Goal: Information Seeking & Learning: Learn about a topic

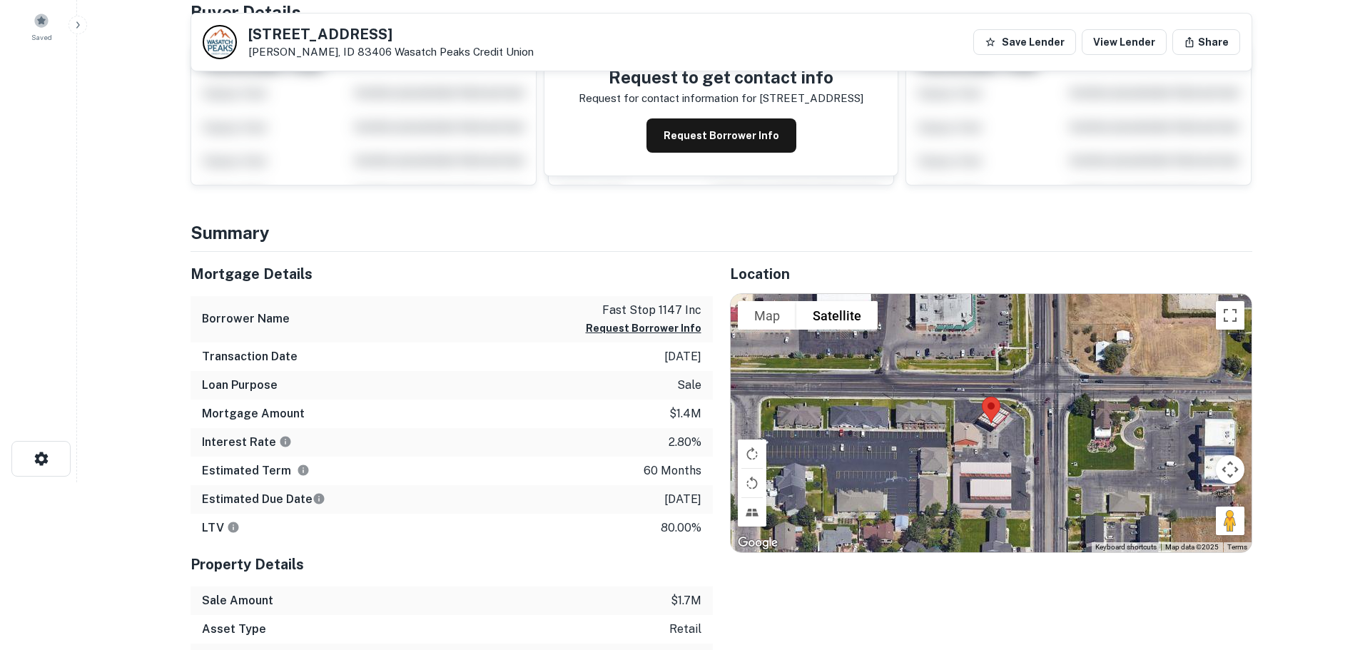
scroll to position [143, 0]
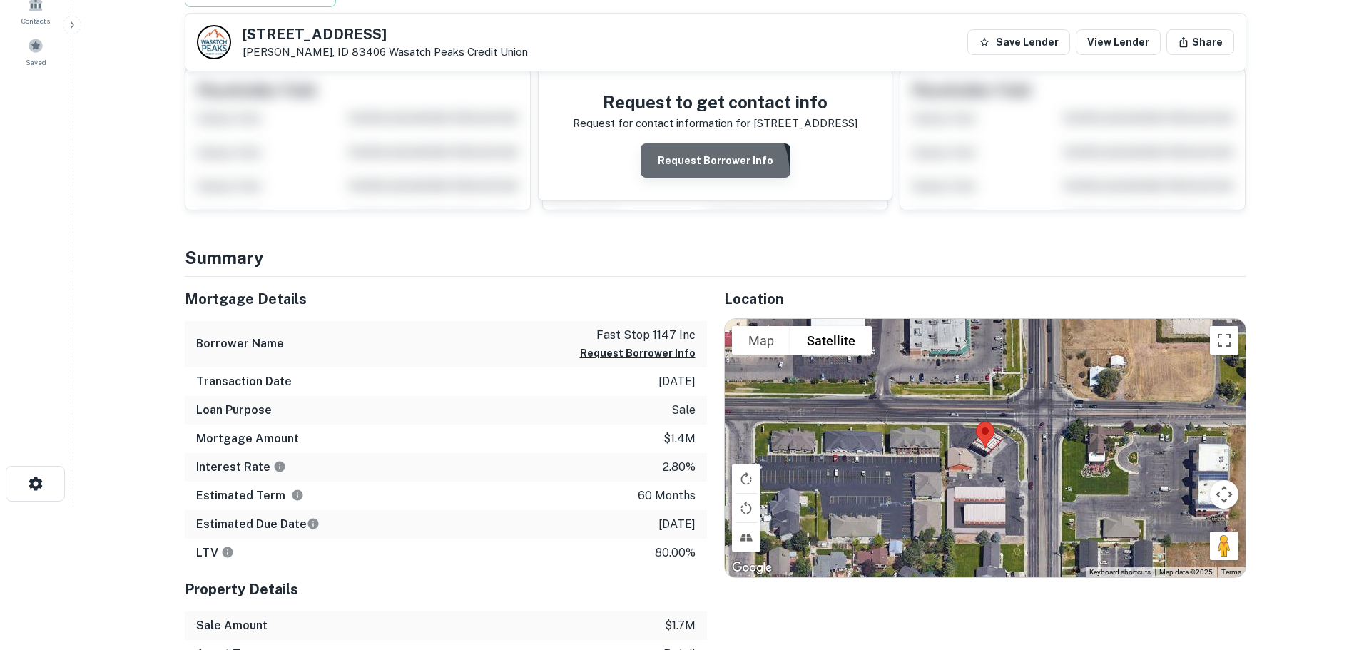
click at [706, 175] on button "Request Borrower Info" at bounding box center [716, 160] width 150 height 34
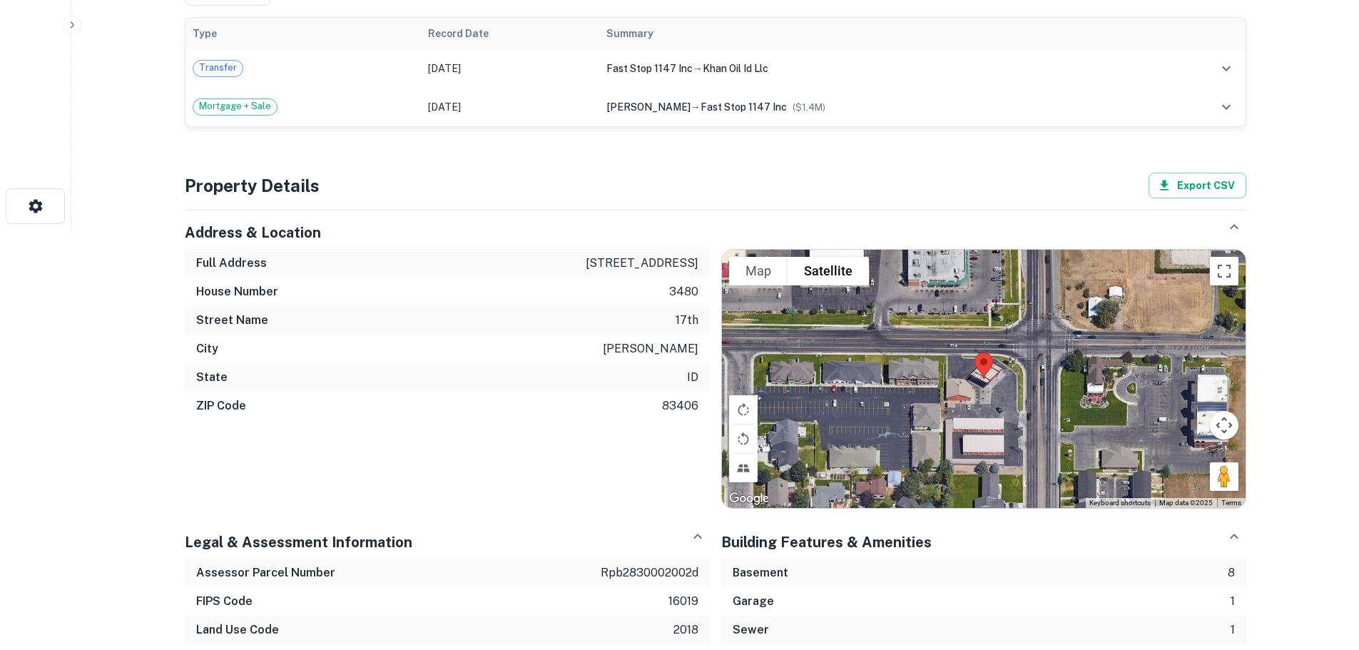
scroll to position [395, 0]
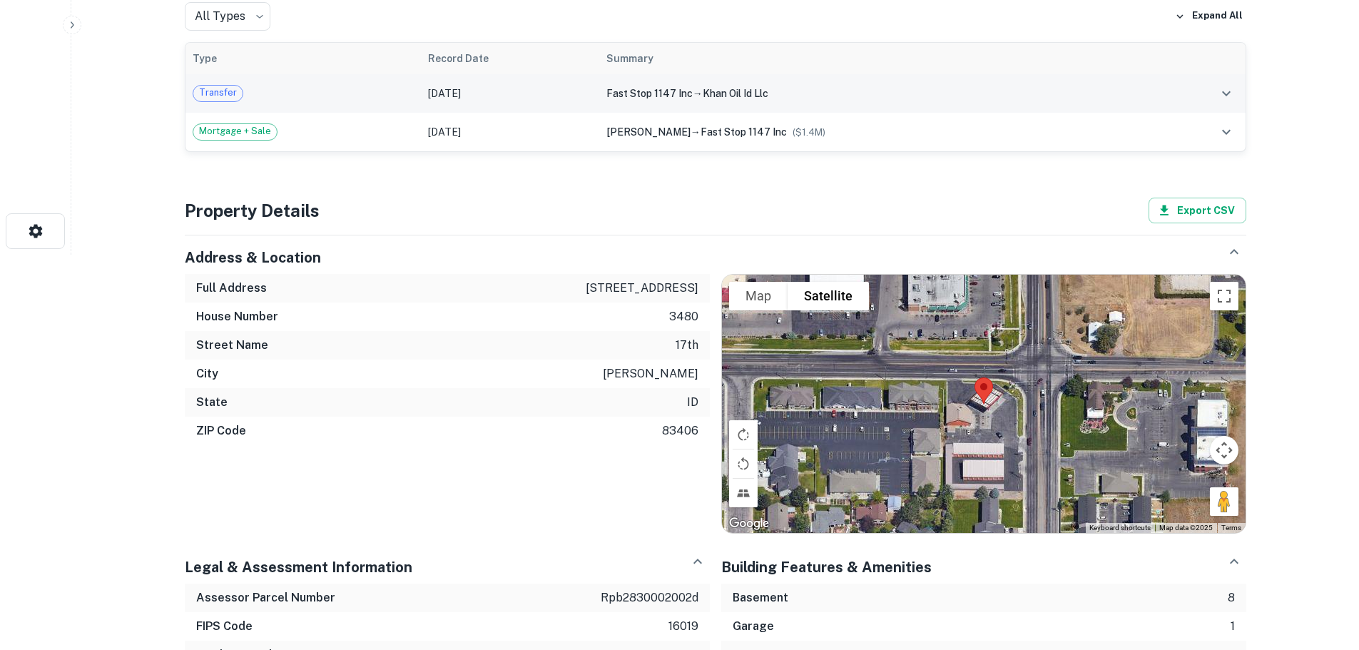
click at [1221, 96] on icon "expand row" at bounding box center [1226, 93] width 17 height 17
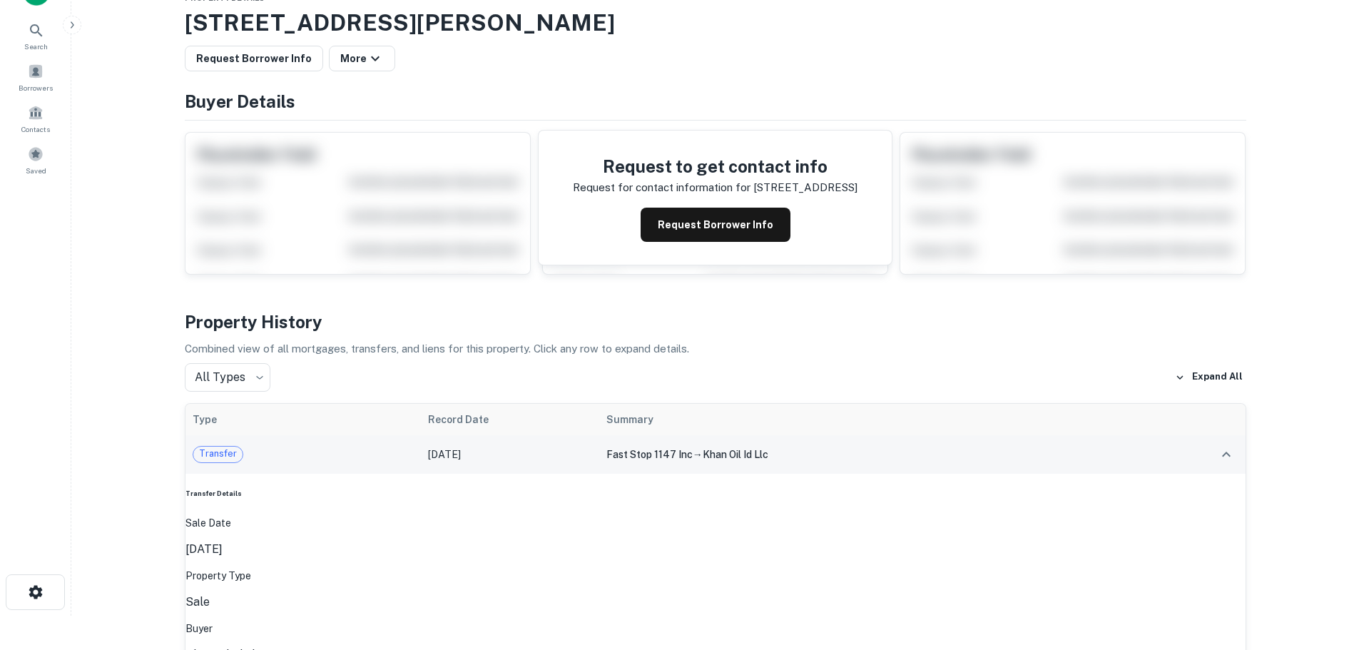
scroll to position [0, 0]
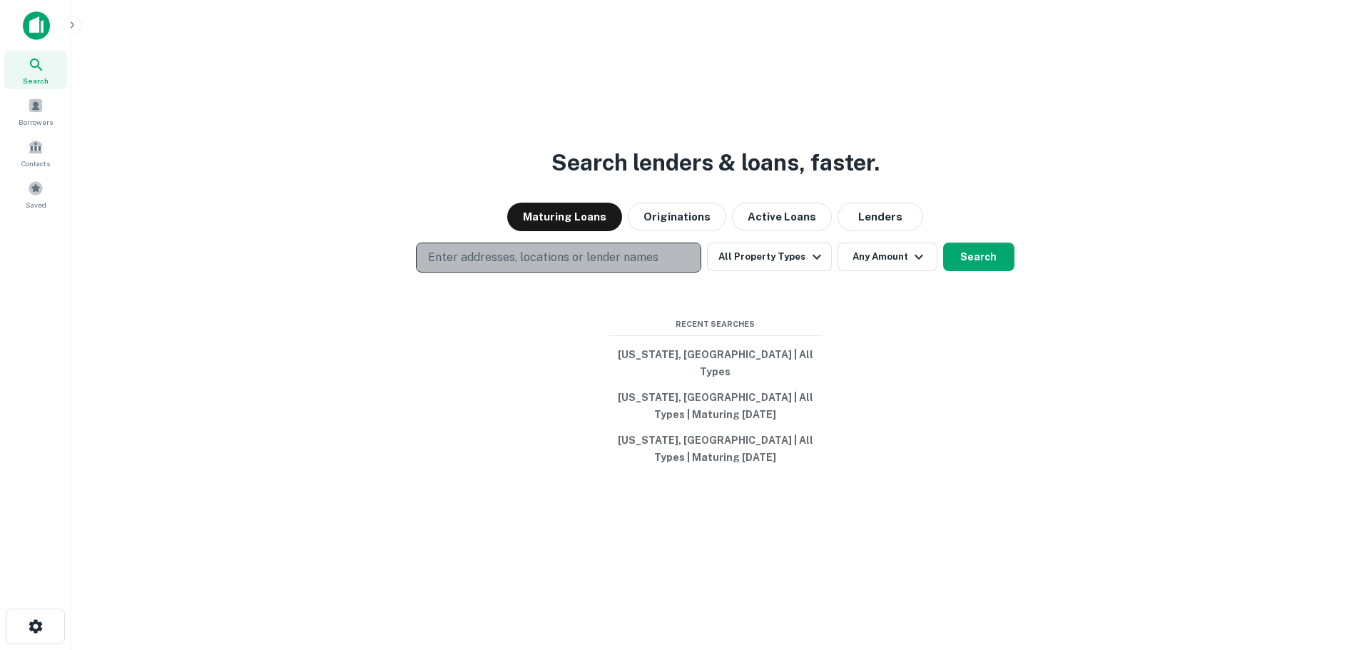
click at [491, 273] on button "Enter addresses, locations or lender names" at bounding box center [558, 258] width 285 height 30
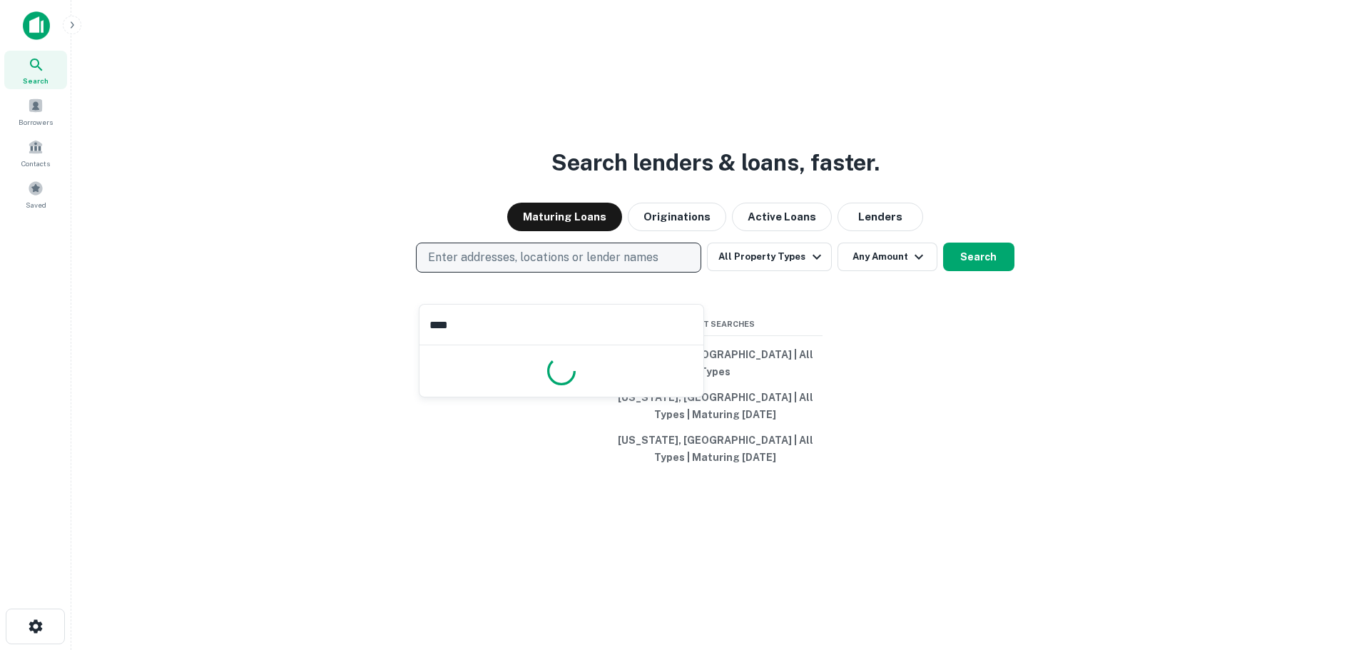
type input "*****"
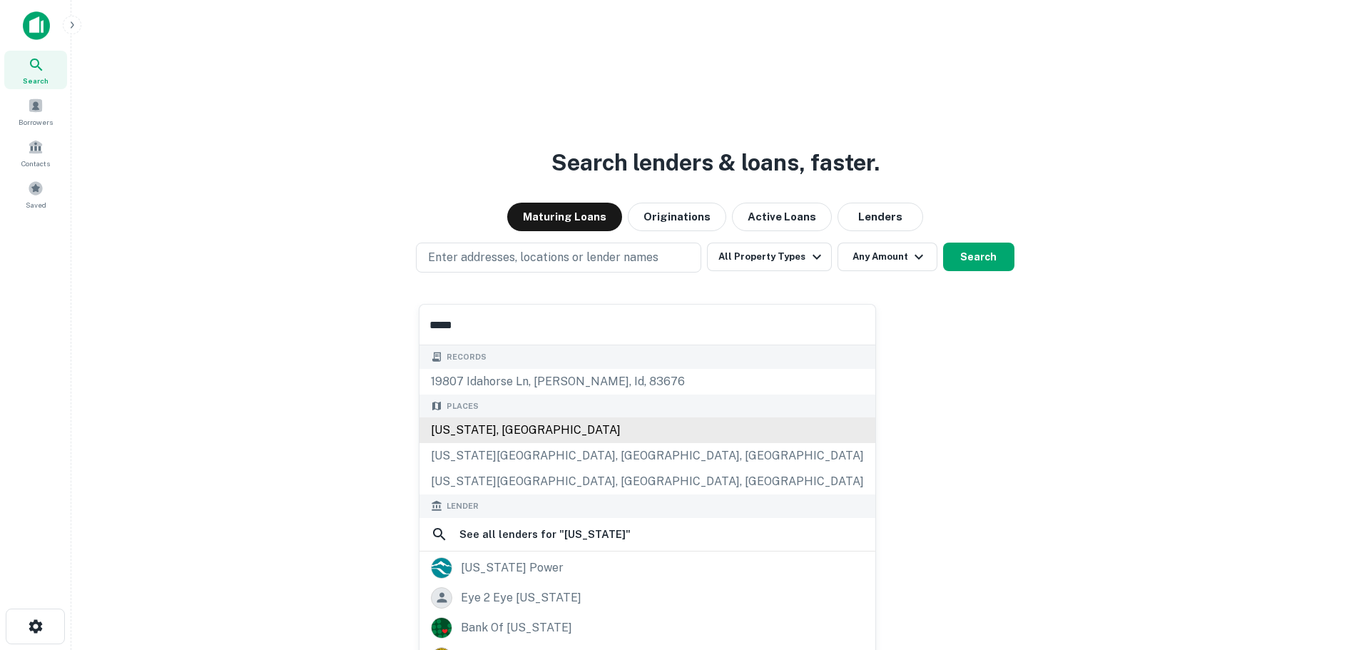
click at [474, 437] on div "[US_STATE], [GEOGRAPHIC_DATA]" at bounding box center [648, 430] width 456 height 26
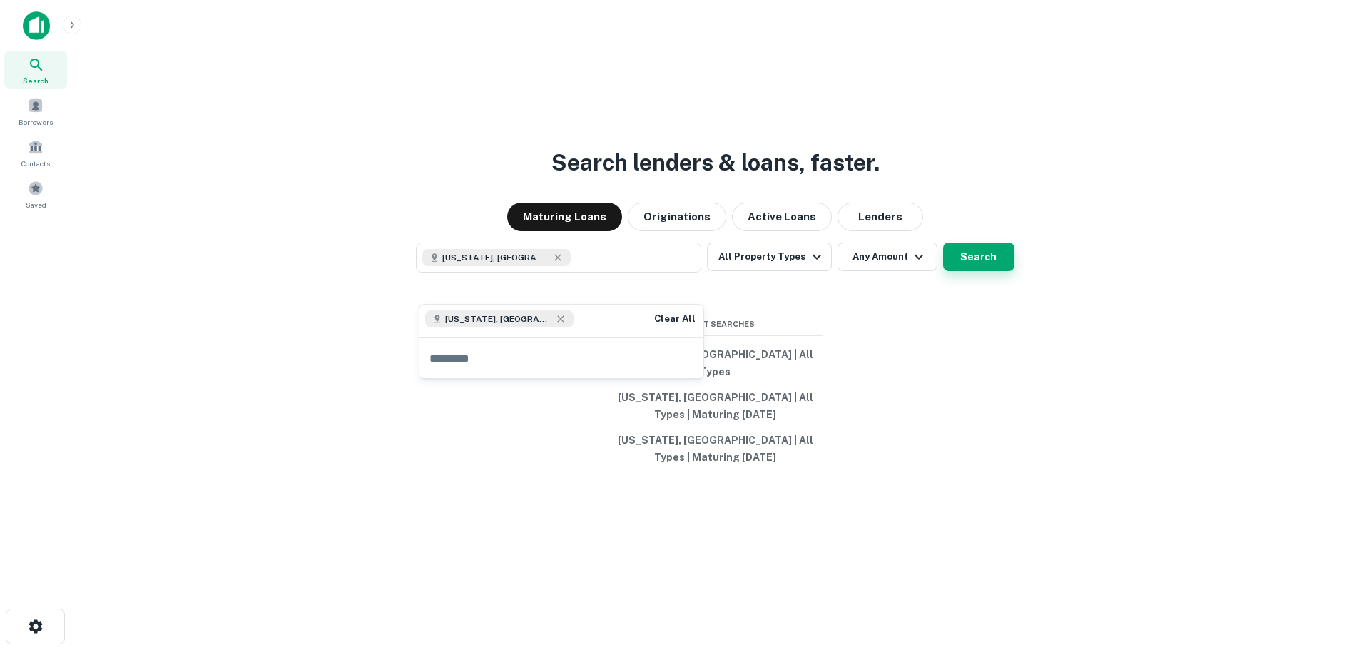
click at [960, 271] on button "Search" at bounding box center [978, 257] width 71 height 29
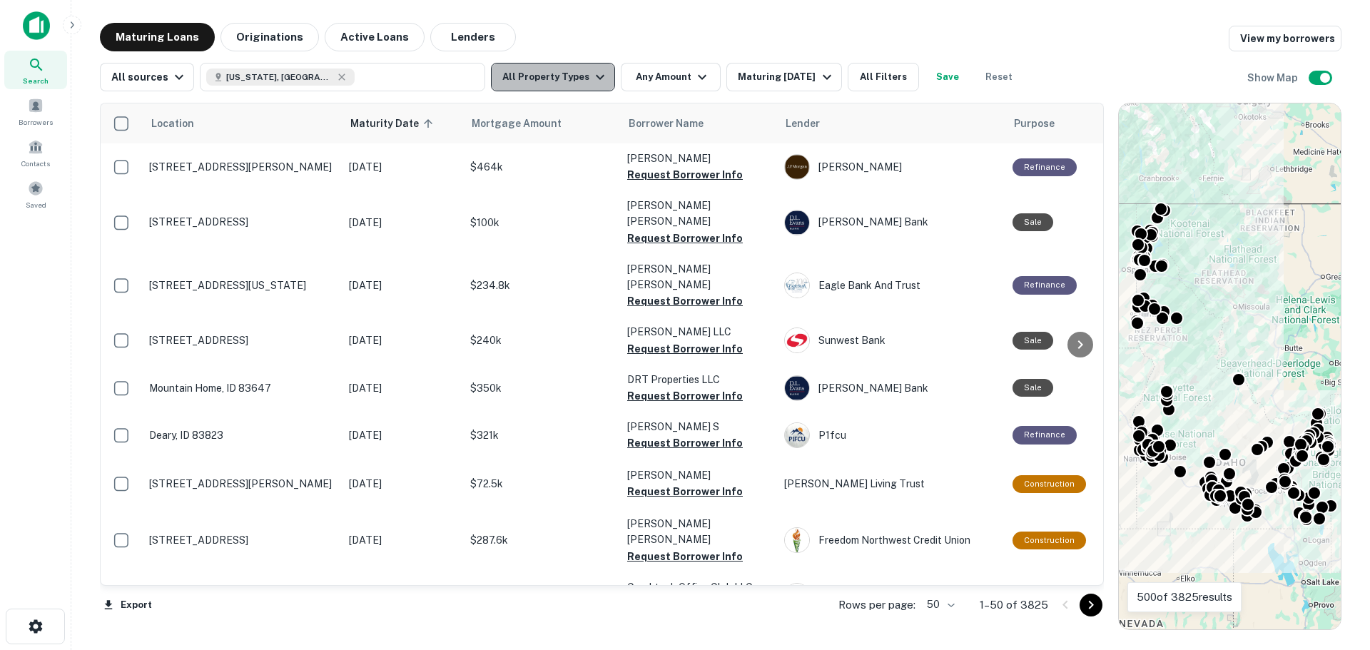
click at [596, 76] on icon "button" at bounding box center [600, 77] width 9 height 5
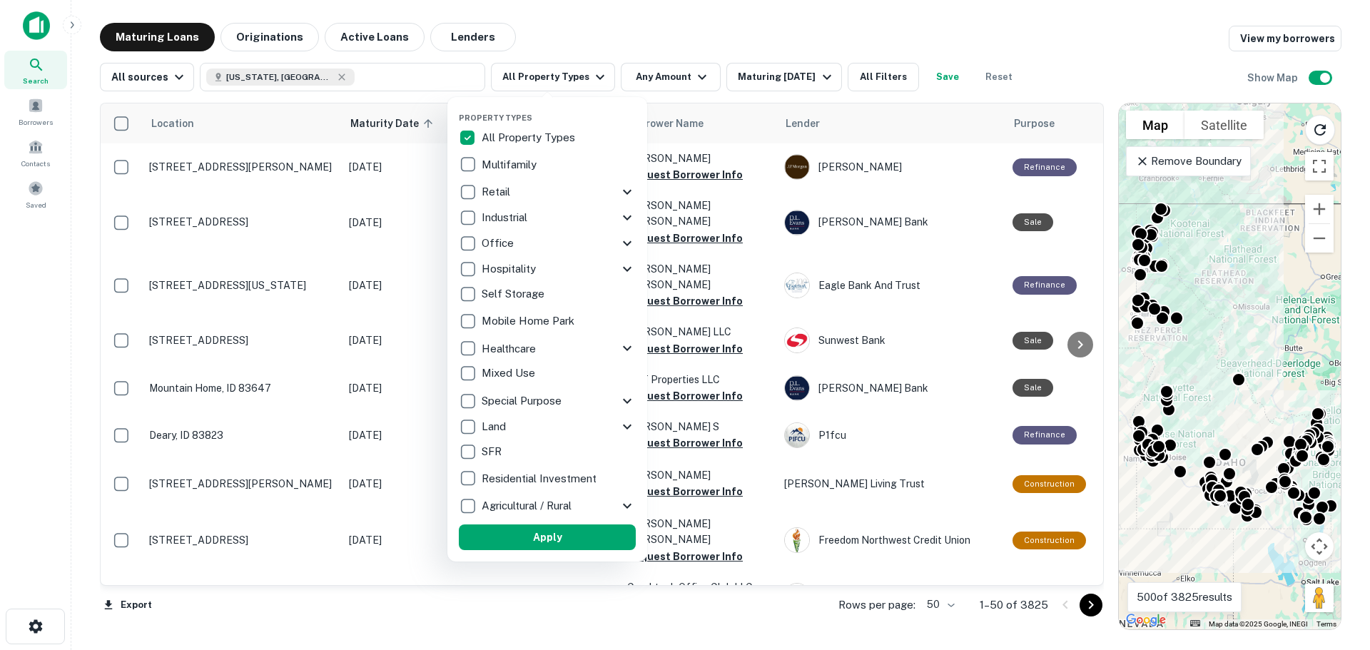
click at [31, 188] on div at bounding box center [685, 325] width 1370 height 650
click at [30, 200] on div at bounding box center [685, 325] width 1370 height 650
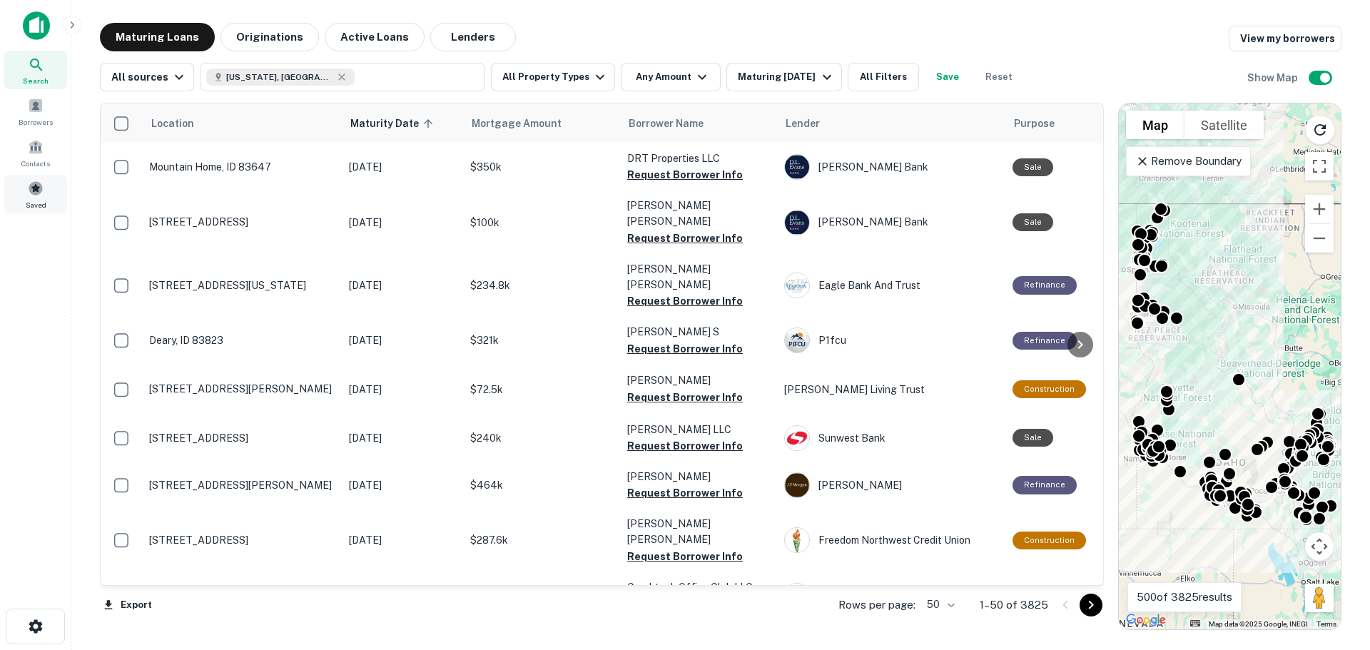
click at [38, 195] on span at bounding box center [36, 189] width 16 height 16
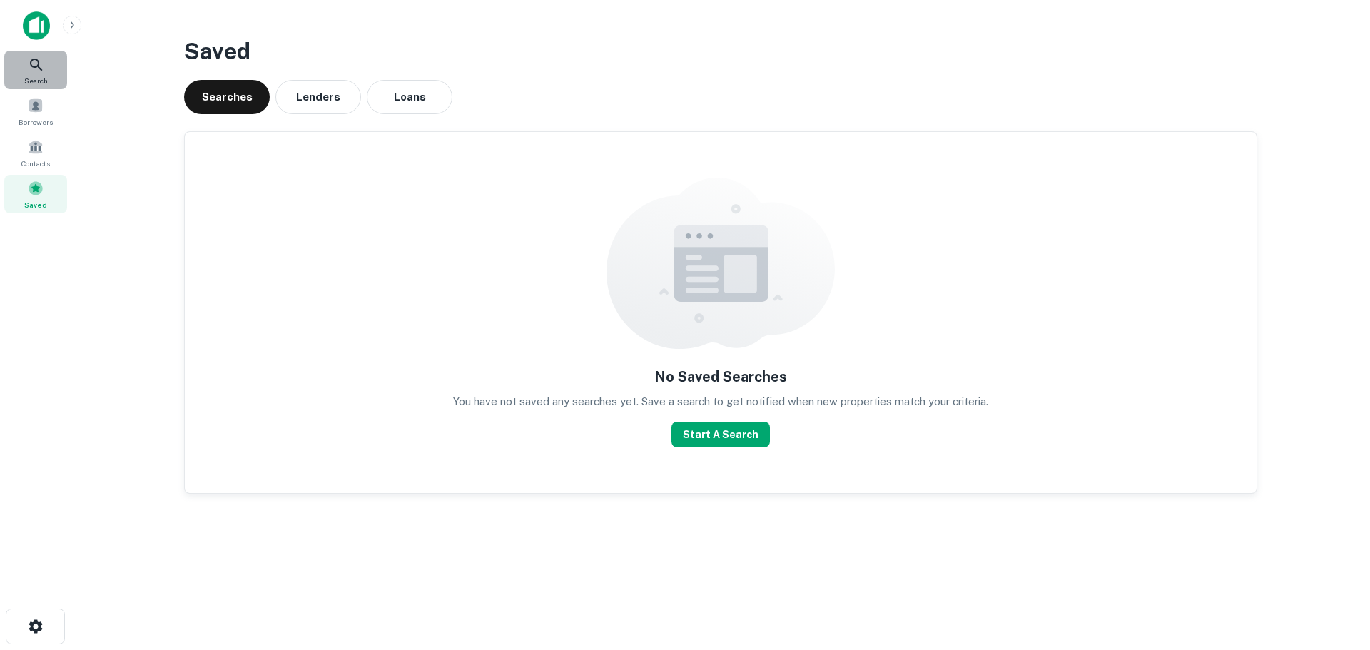
click at [36, 78] on span "Search" at bounding box center [36, 80] width 24 height 11
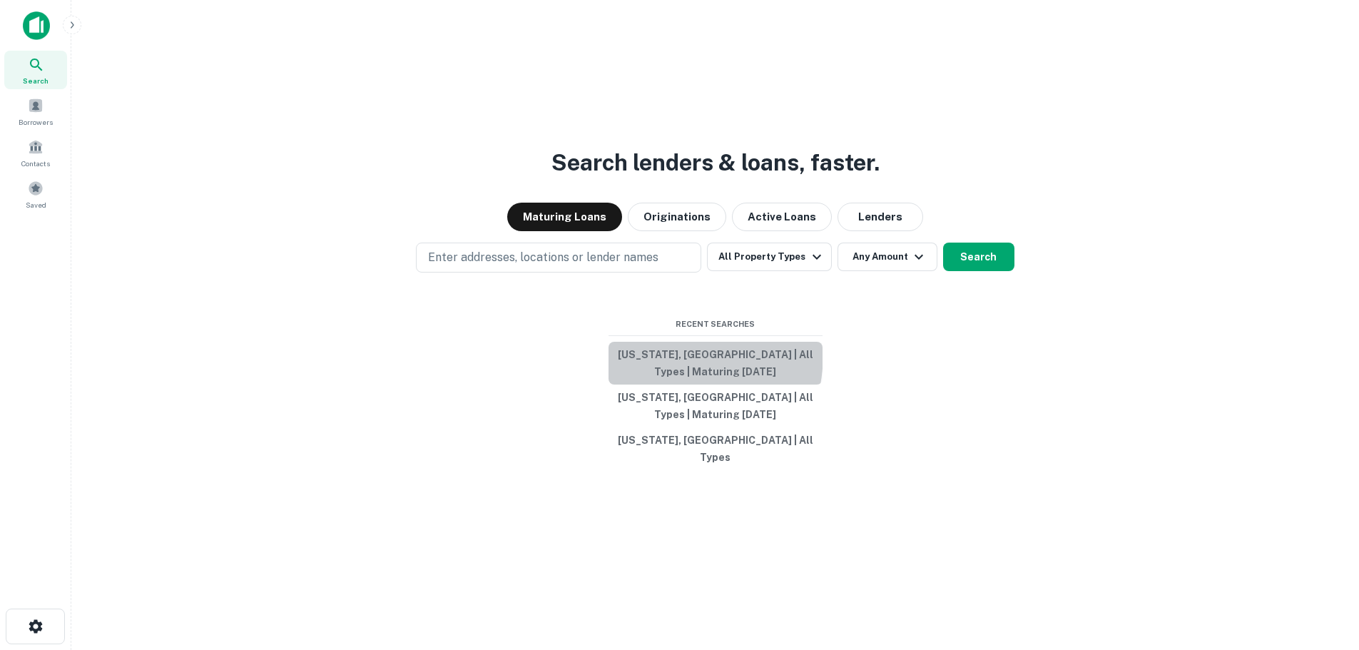
click at [642, 378] on button "Idaho, USA | All Types | Maturing In 1 Year" at bounding box center [716, 363] width 214 height 43
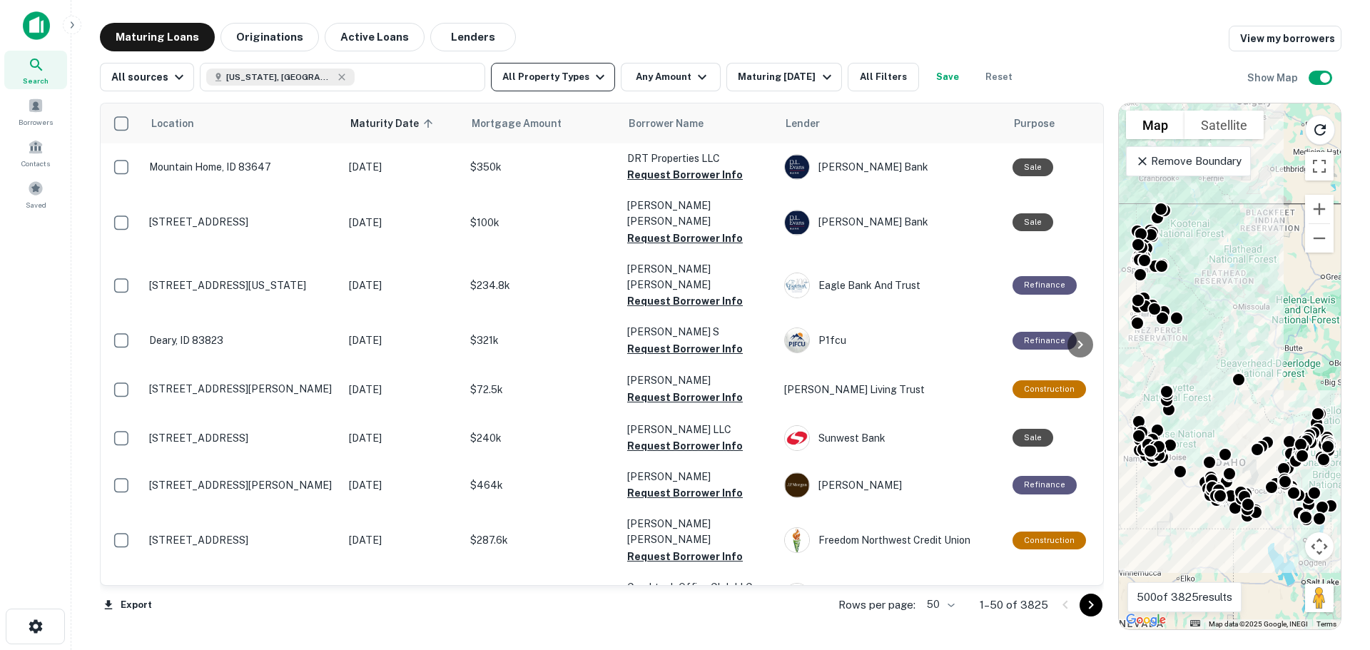
click at [581, 71] on button "All Property Types" at bounding box center [553, 77] width 124 height 29
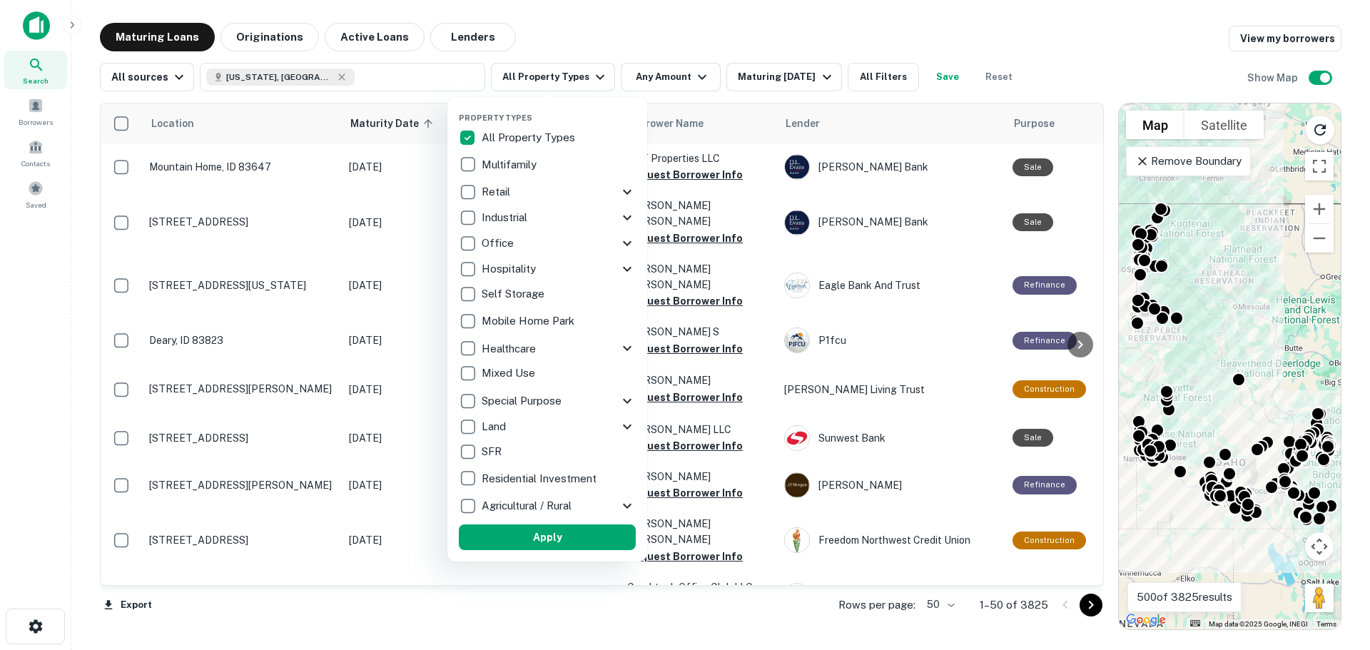
click at [624, 194] on icon at bounding box center [627, 191] width 17 height 17
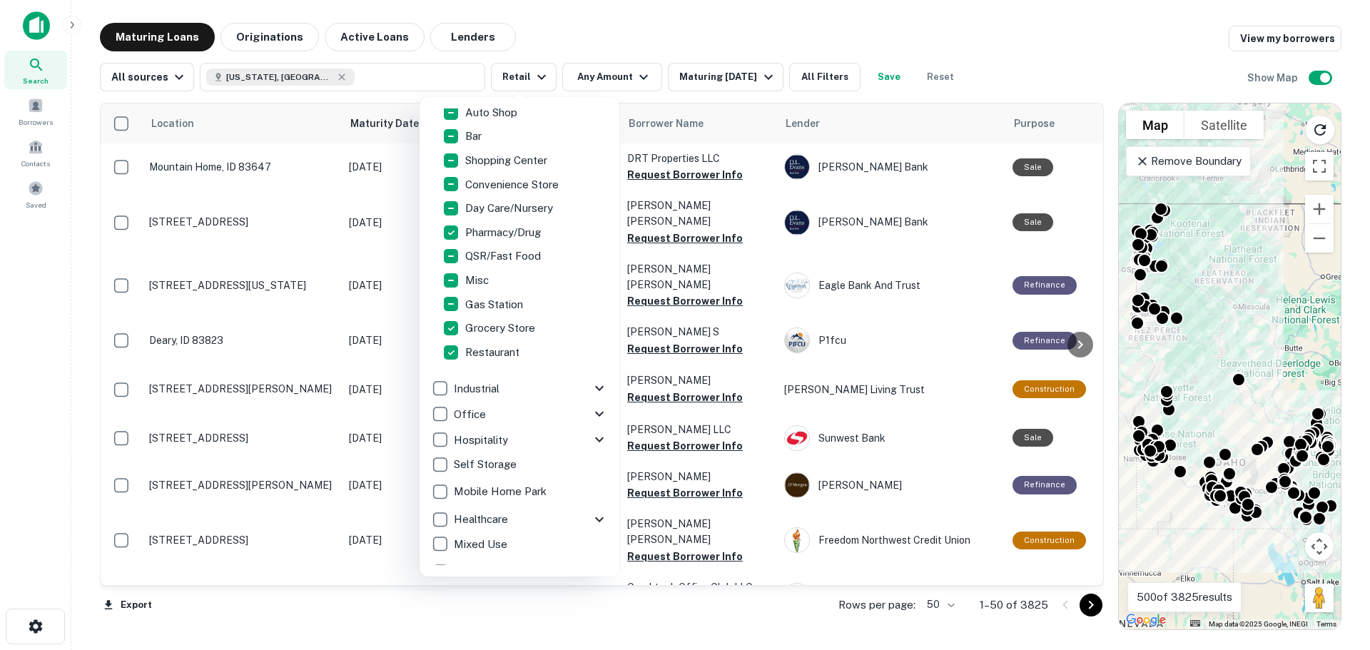
scroll to position [143, 0]
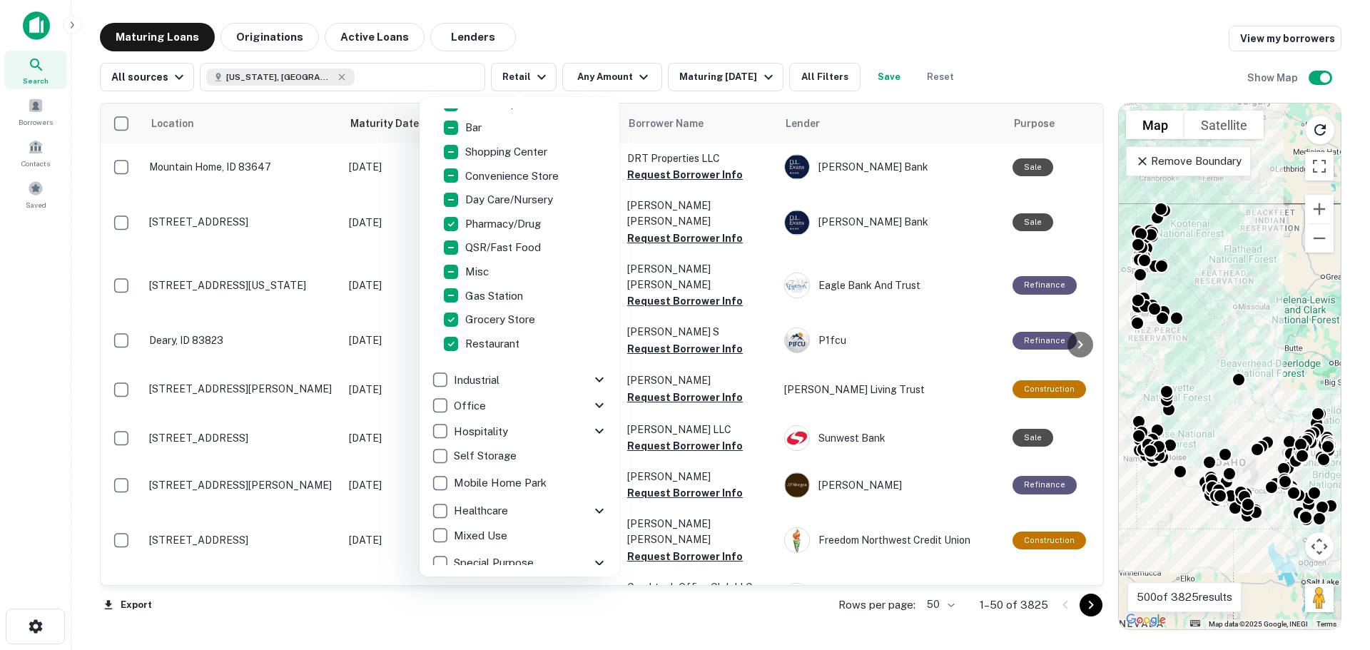
click at [591, 376] on icon at bounding box center [599, 379] width 17 height 17
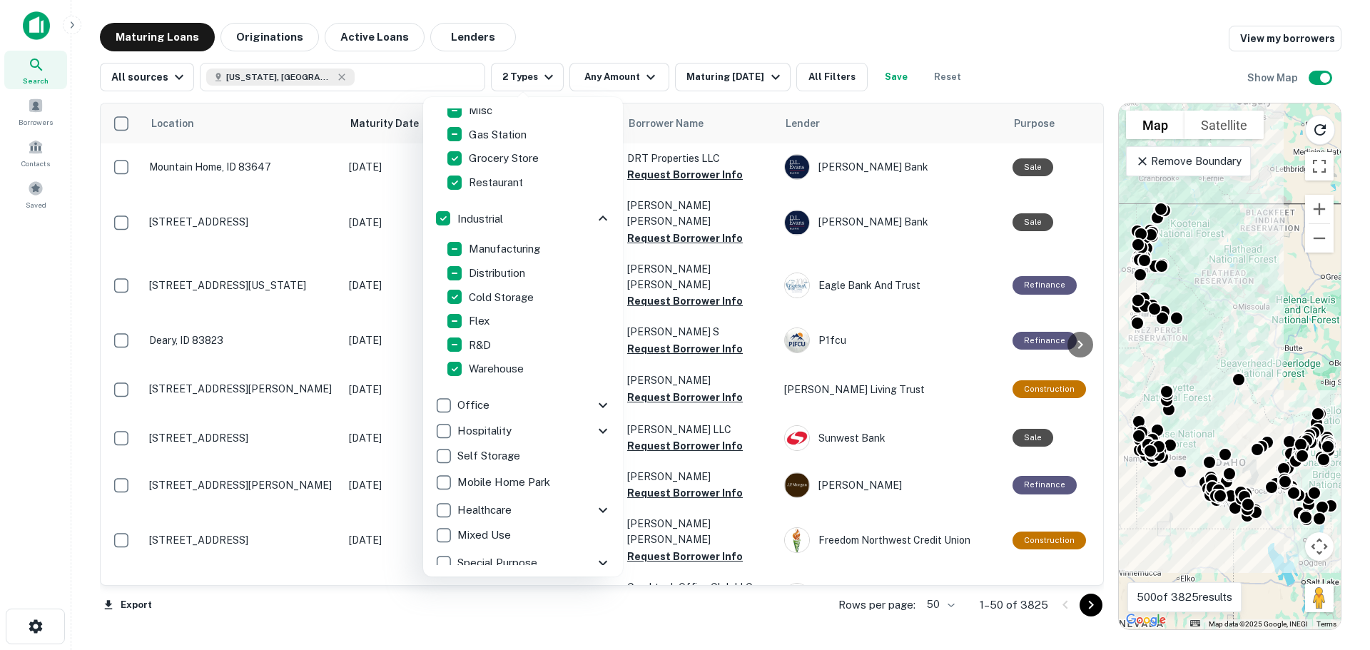
scroll to position [375, 0]
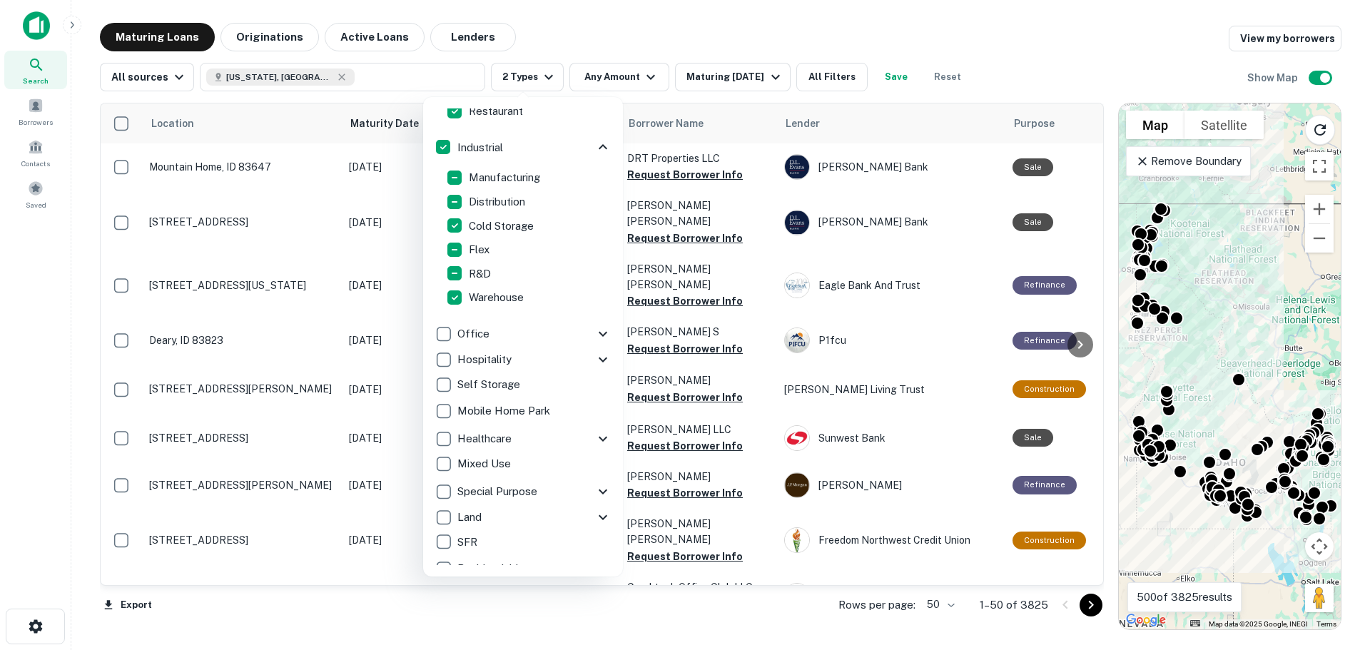
click at [599, 335] on icon at bounding box center [603, 333] width 9 height 5
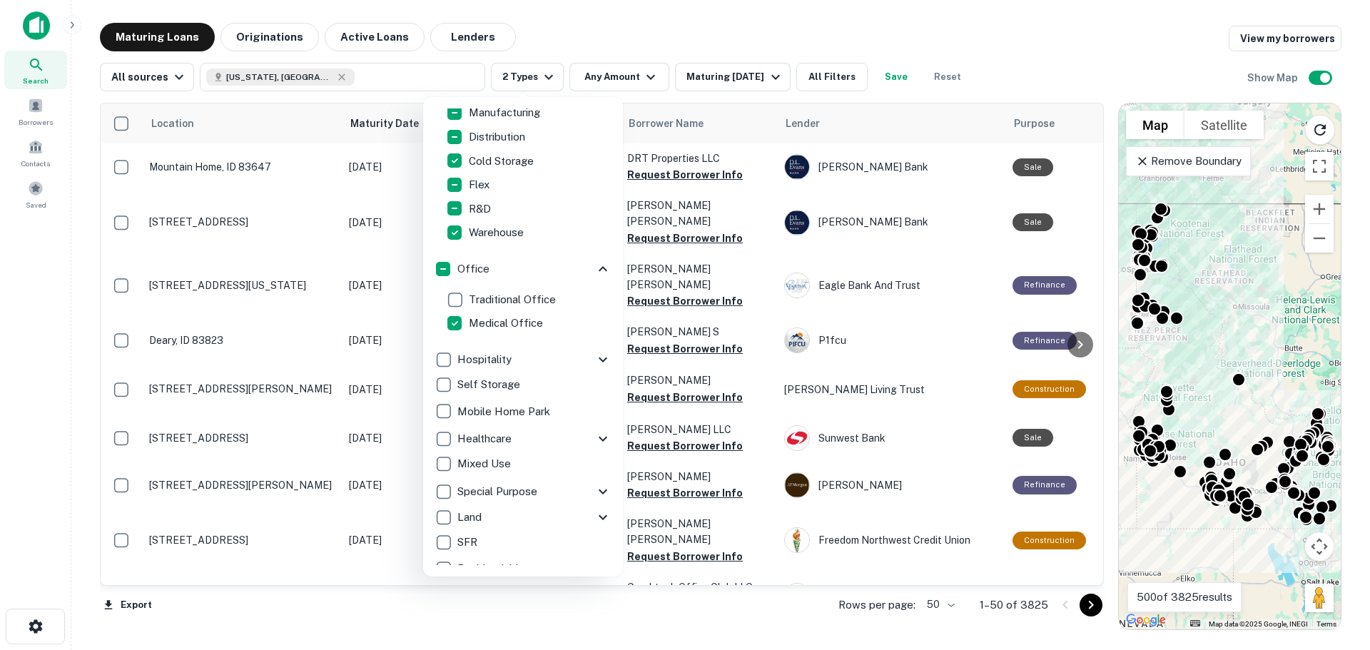
click at [594, 357] on icon at bounding box center [602, 359] width 17 height 17
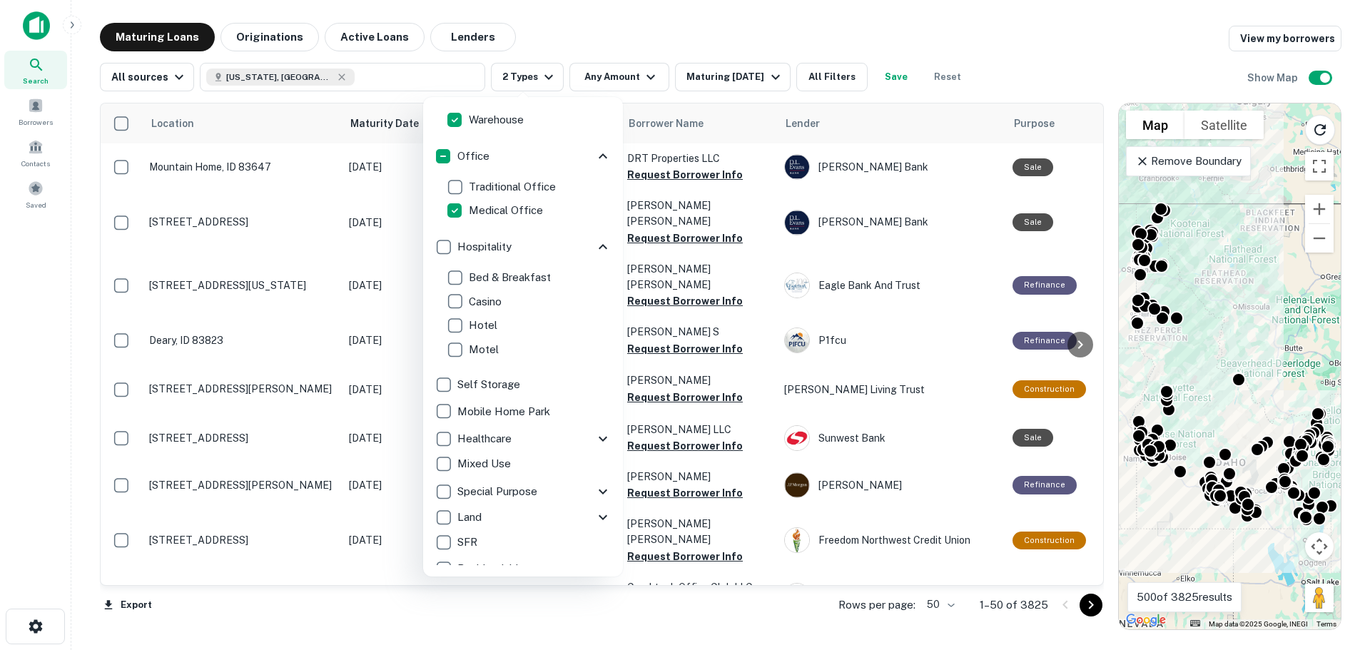
scroll to position [553, 0]
click at [599, 439] on icon at bounding box center [603, 439] width 9 height 5
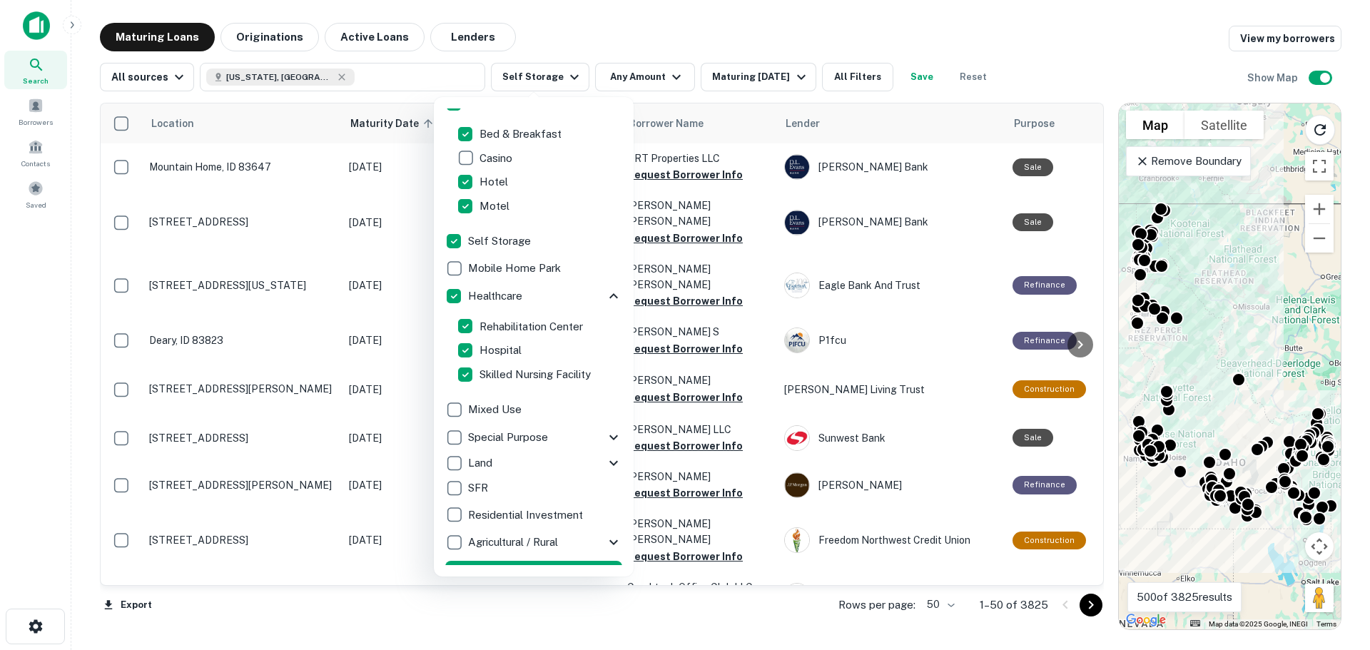
scroll to position [718, 0]
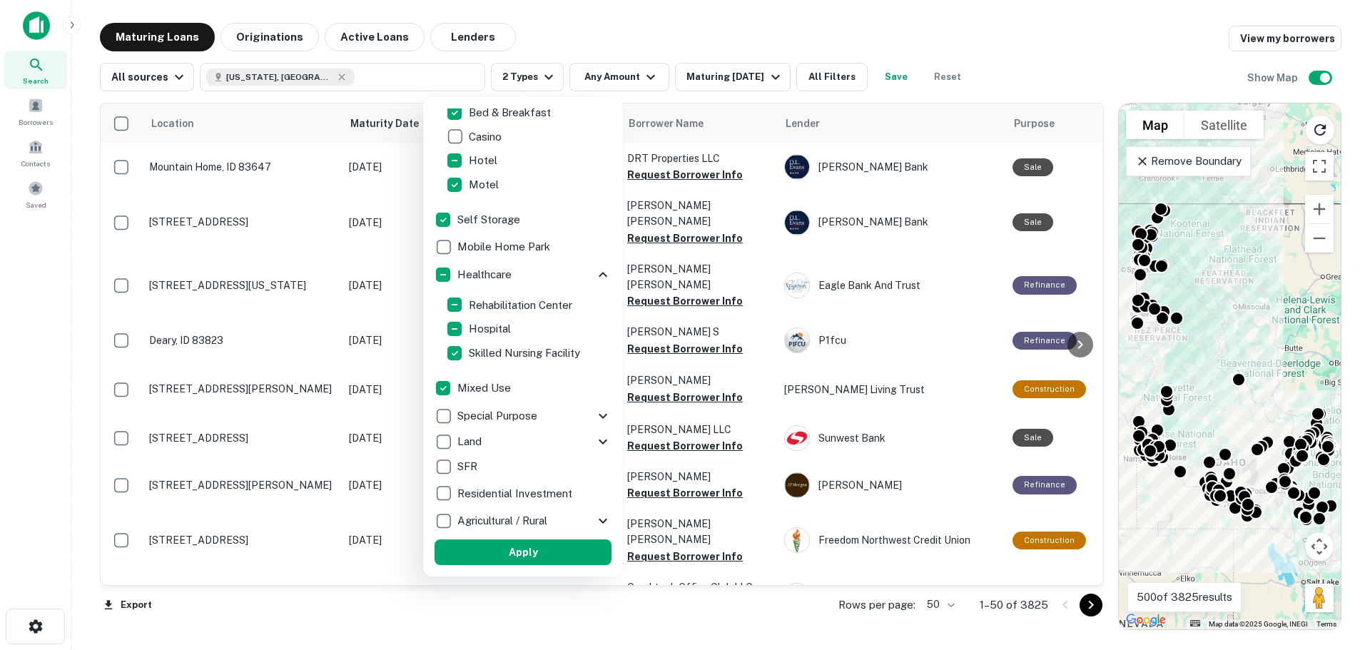
click at [594, 415] on icon at bounding box center [602, 415] width 17 height 17
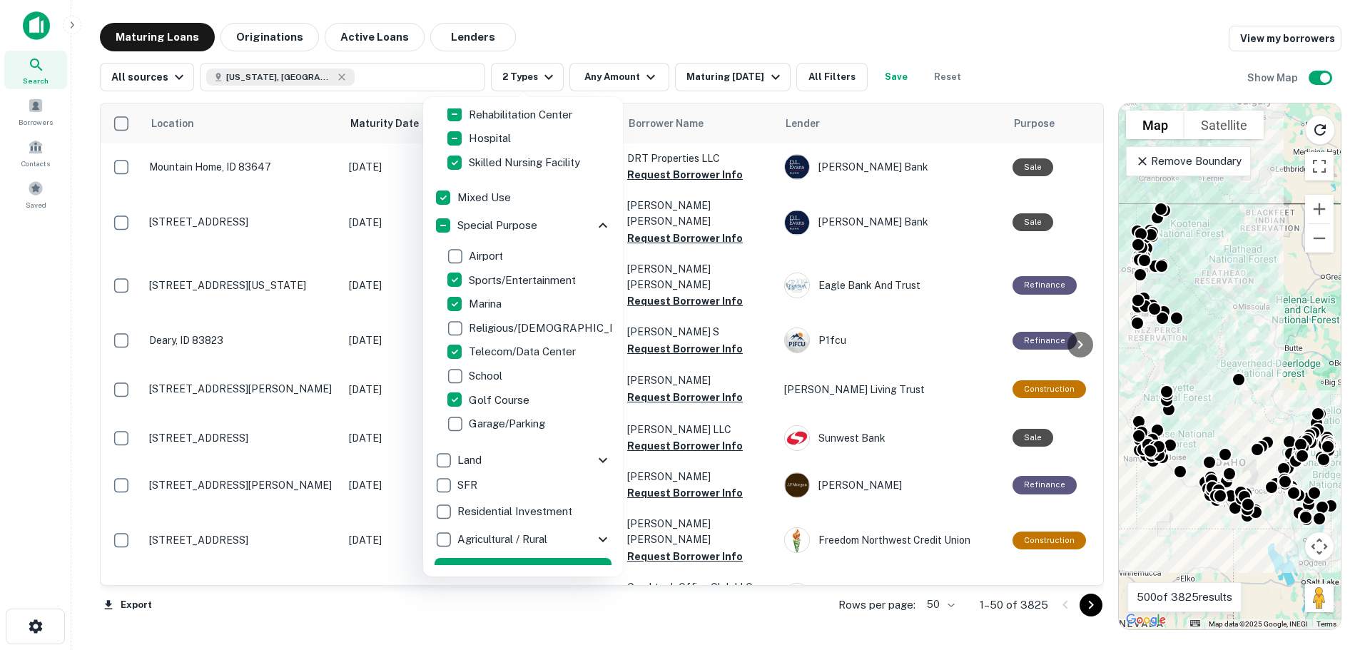
scroll to position [927, 0]
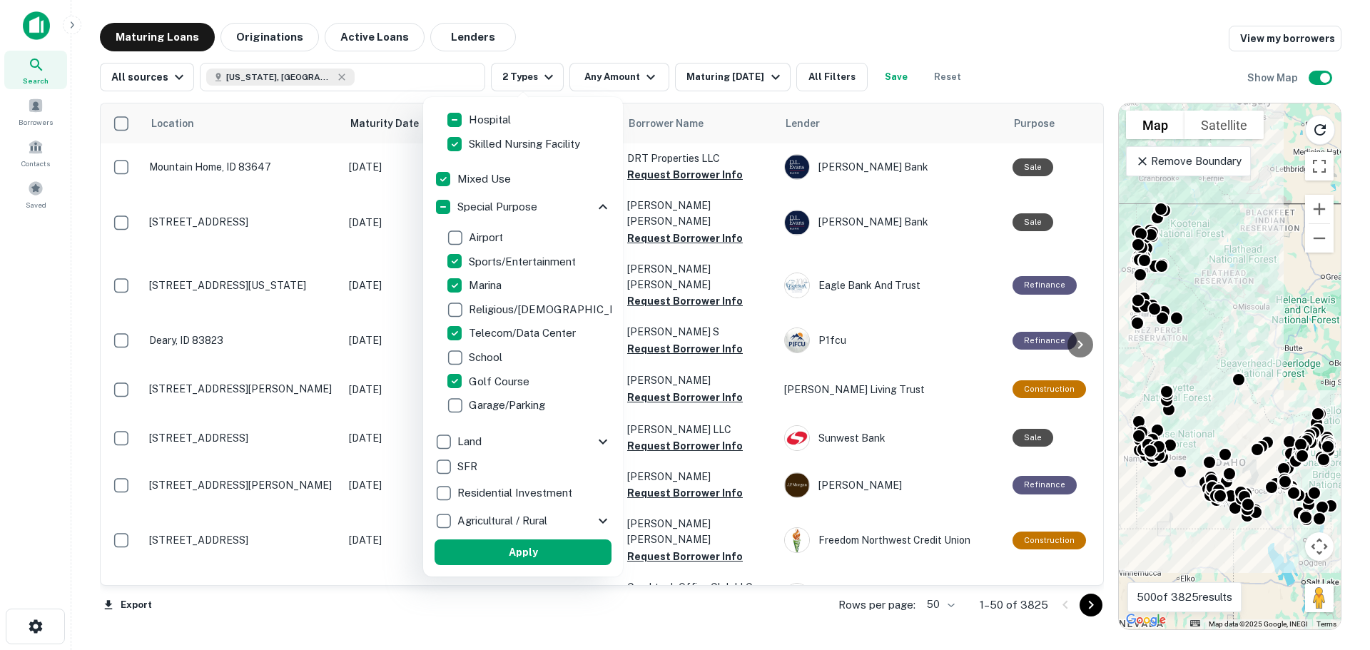
click at [594, 444] on icon at bounding box center [602, 441] width 17 height 17
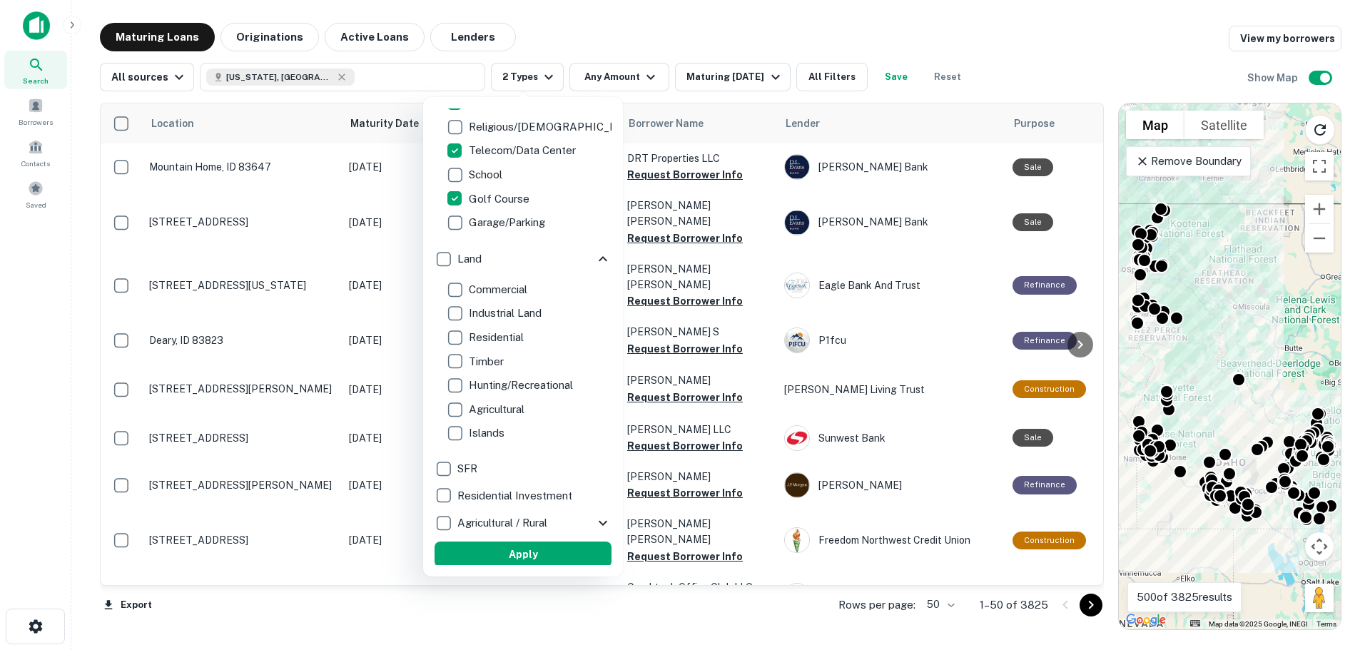
scroll to position [1112, 0]
click at [503, 546] on button "Apply" at bounding box center [522, 552] width 177 height 26
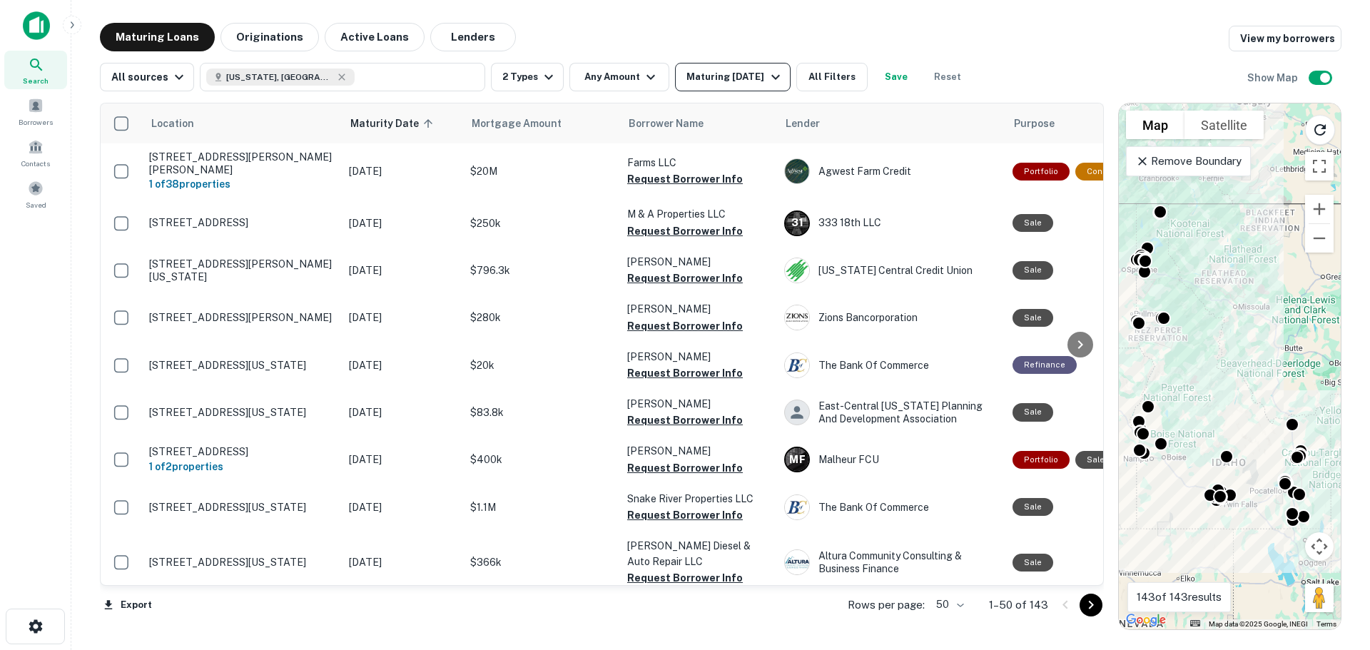
click at [747, 83] on div "Maturing In 1 Year" at bounding box center [734, 76] width 97 height 17
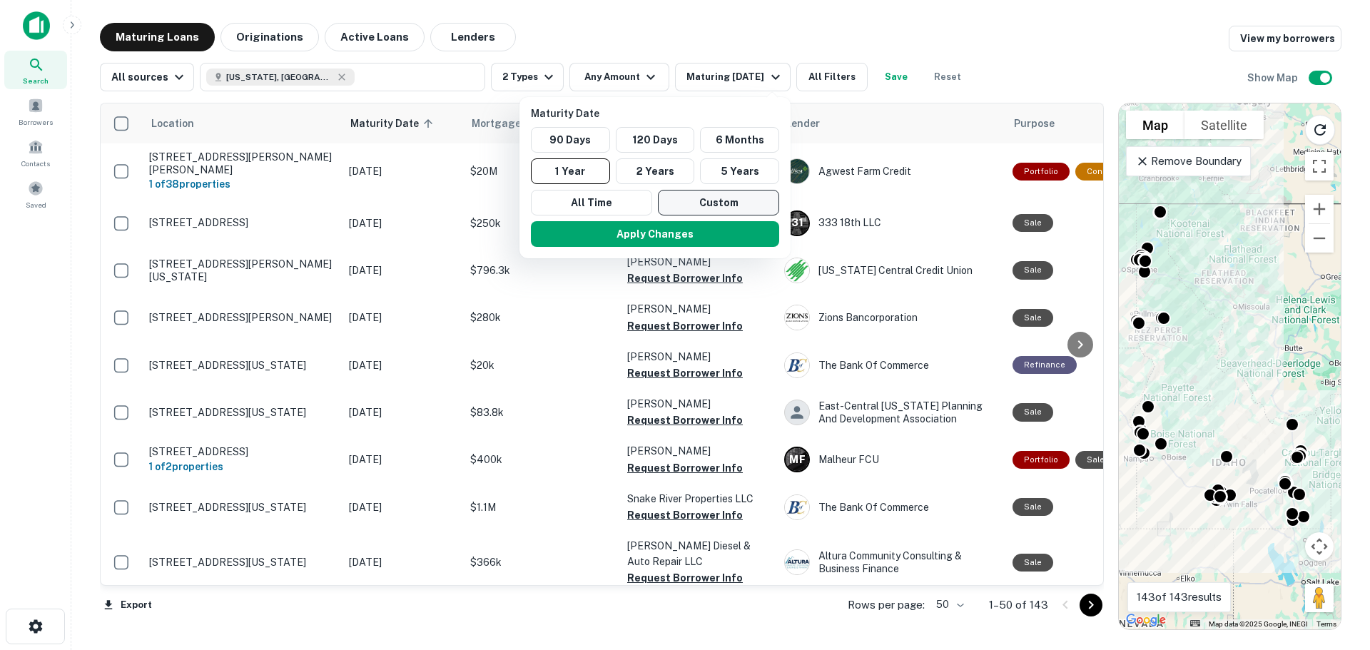
click at [723, 204] on button "Custom" at bounding box center [718, 203] width 121 height 26
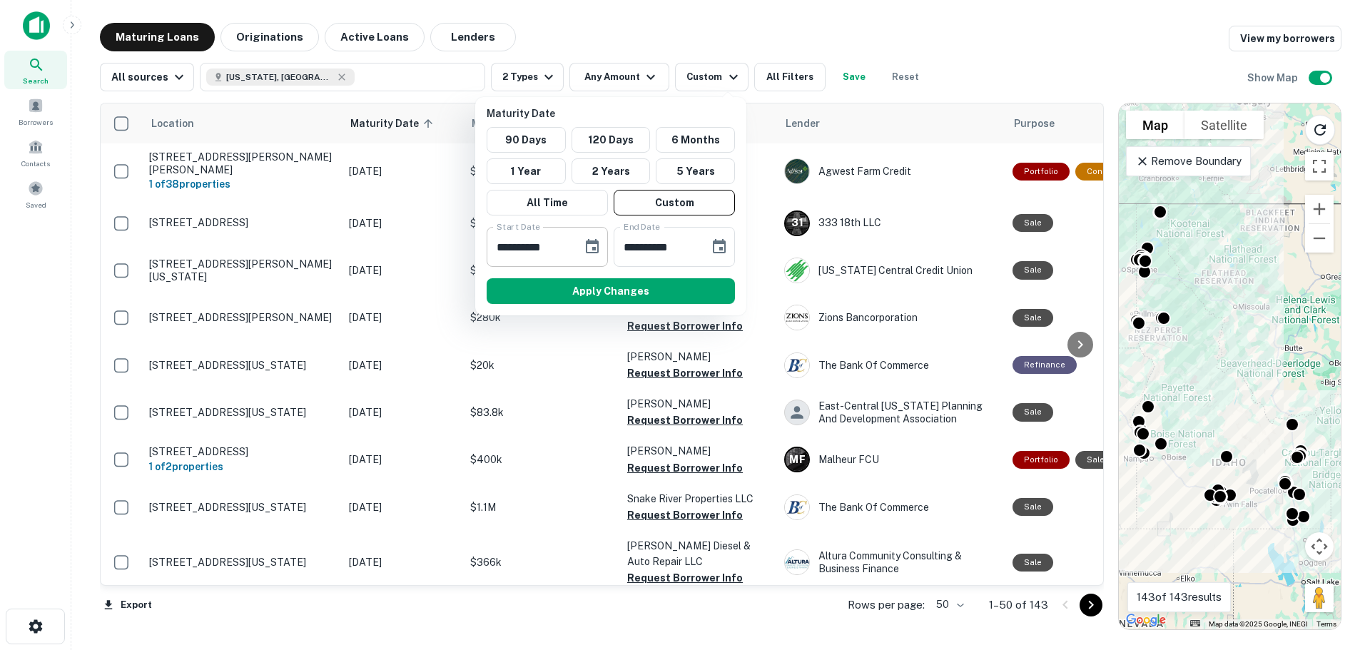
click at [594, 248] on icon "Choose date, selected date is Sep 29, 2025" at bounding box center [592, 246] width 13 height 14
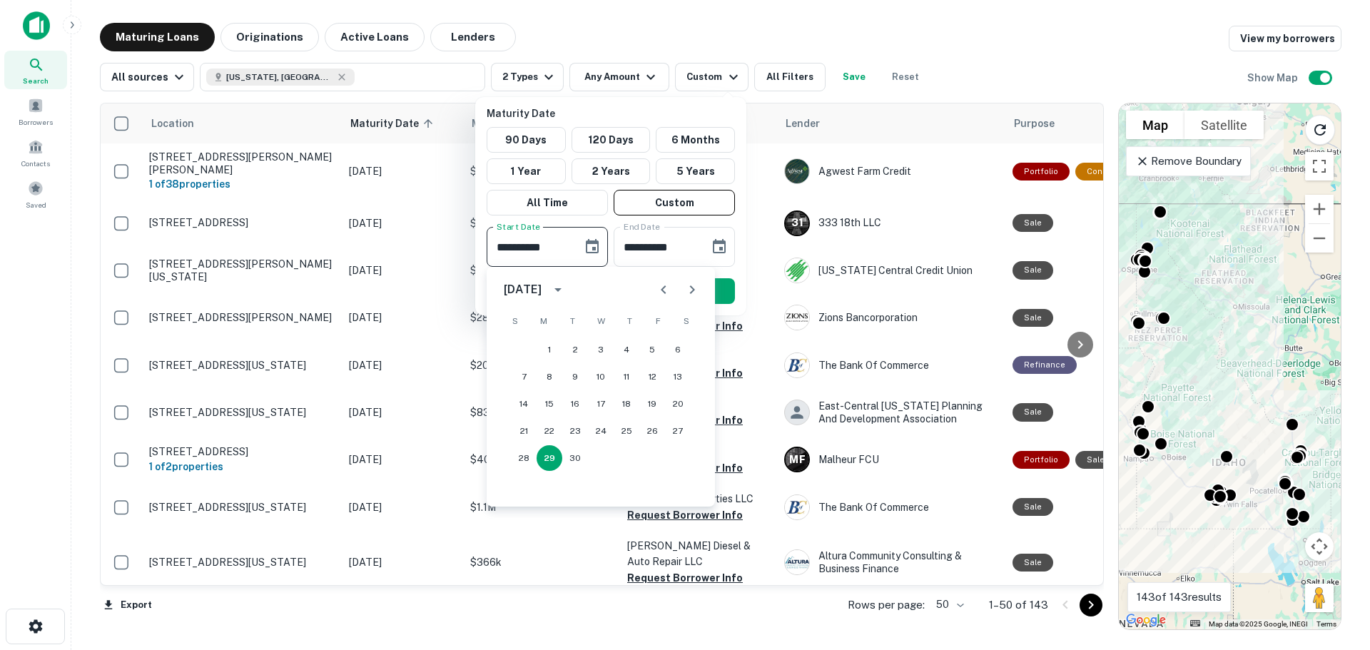
click at [689, 287] on icon "Next month" at bounding box center [691, 289] width 17 height 17
click at [688, 345] on button "1" at bounding box center [678, 350] width 26 height 26
type input "**********"
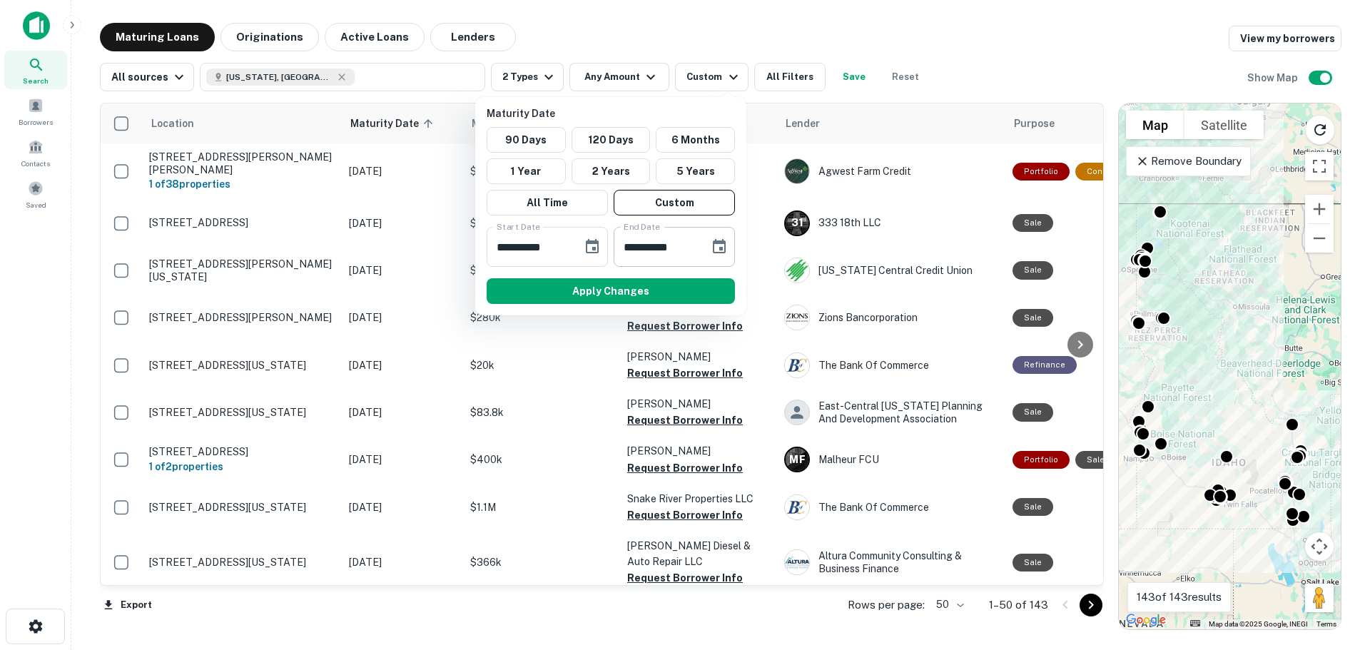
click at [723, 254] on icon "Choose date, selected date is Mar 28, 2026" at bounding box center [719, 246] width 17 height 17
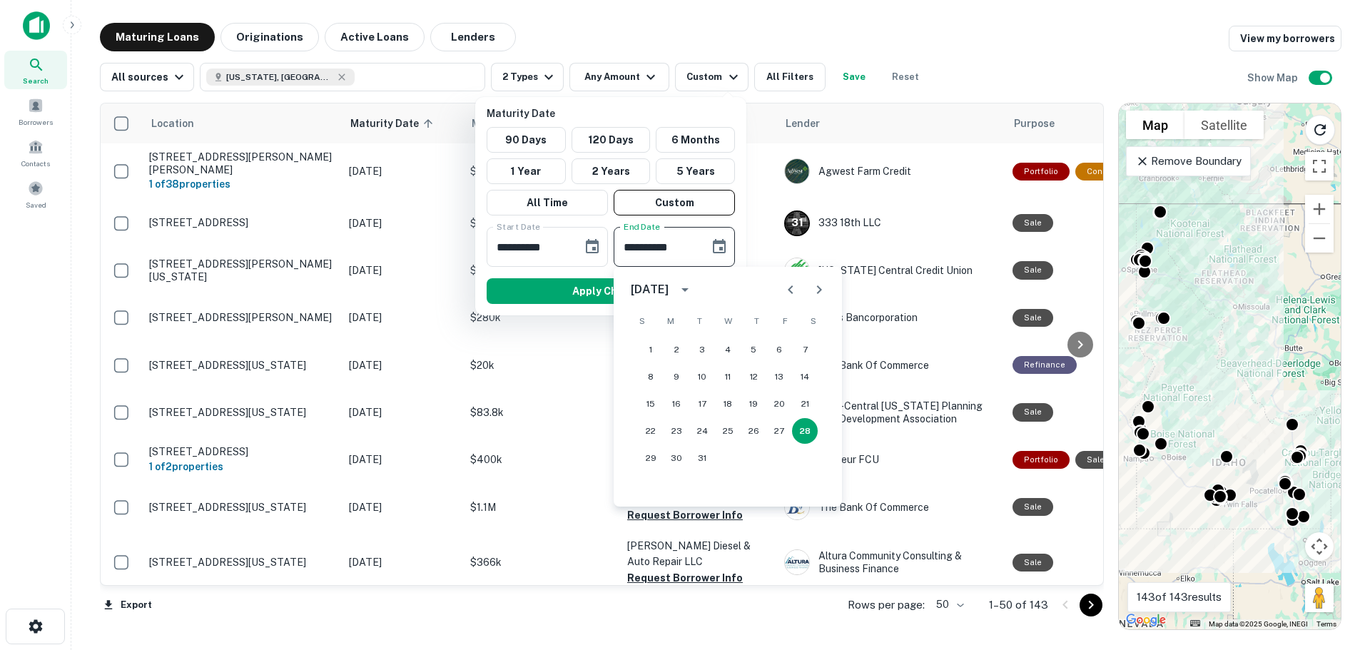
click at [826, 297] on icon "Next month" at bounding box center [818, 289] width 17 height 17
click at [791, 297] on icon "Previous month" at bounding box center [790, 289] width 17 height 17
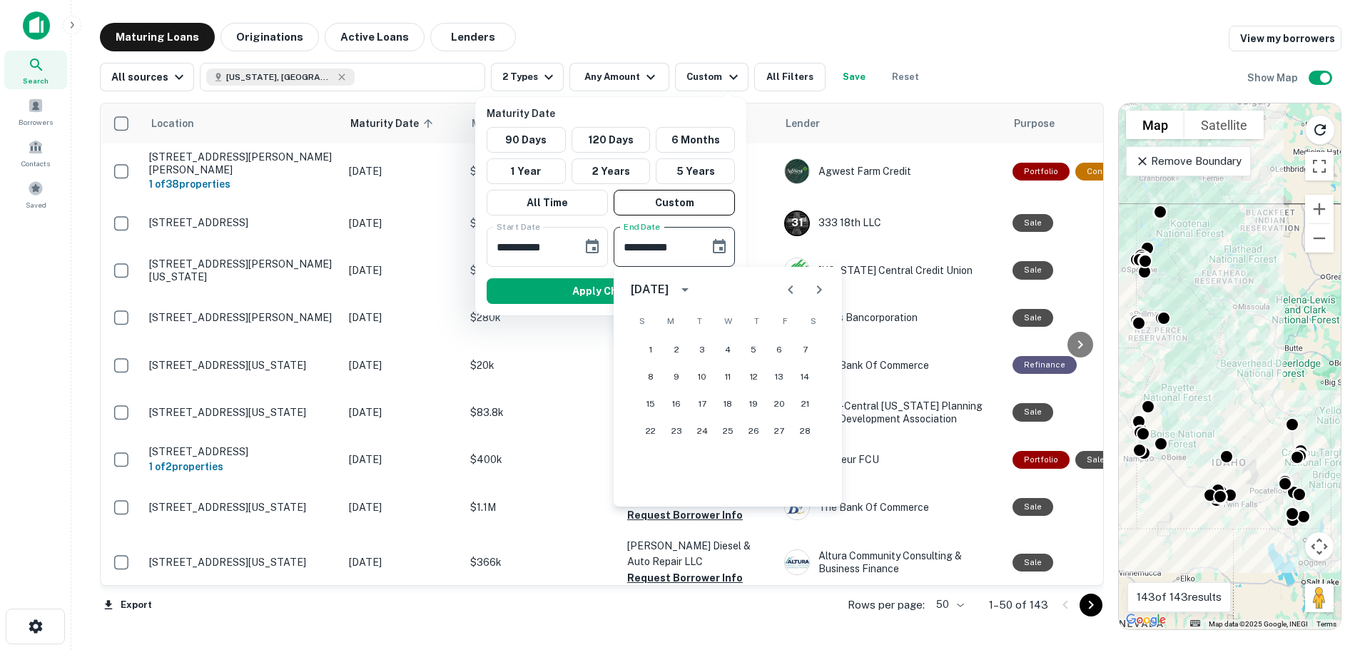
click at [791, 297] on icon "Previous month" at bounding box center [790, 289] width 17 height 17
click at [761, 353] on button "1" at bounding box center [754, 350] width 26 height 26
type input "**********"
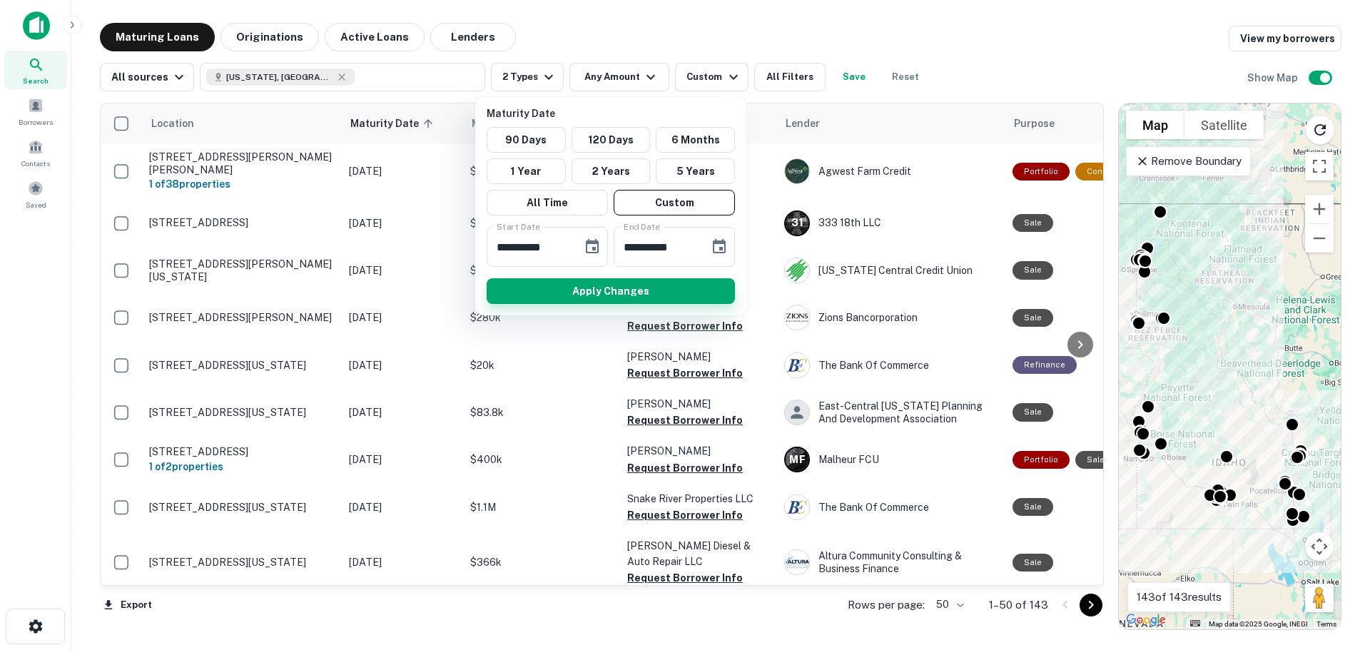
click at [603, 291] on button "Apply Changes" at bounding box center [611, 291] width 248 height 26
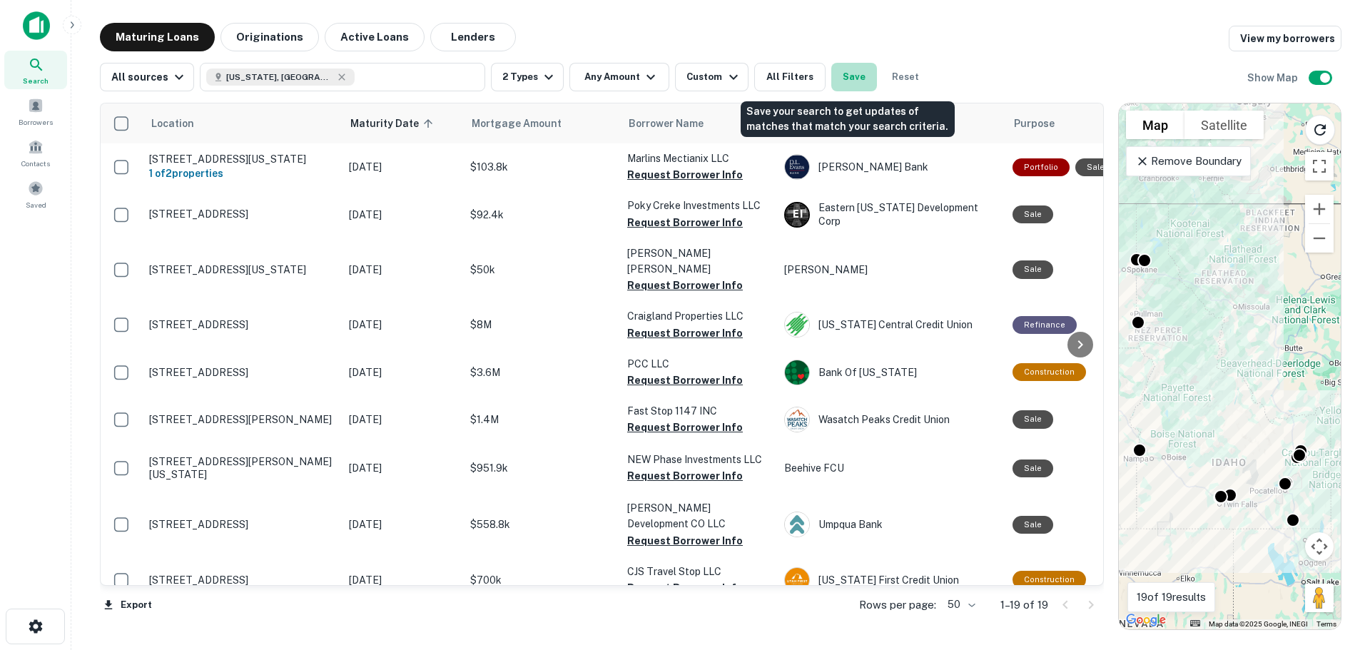
click at [847, 76] on button "Save" at bounding box center [854, 77] width 46 height 29
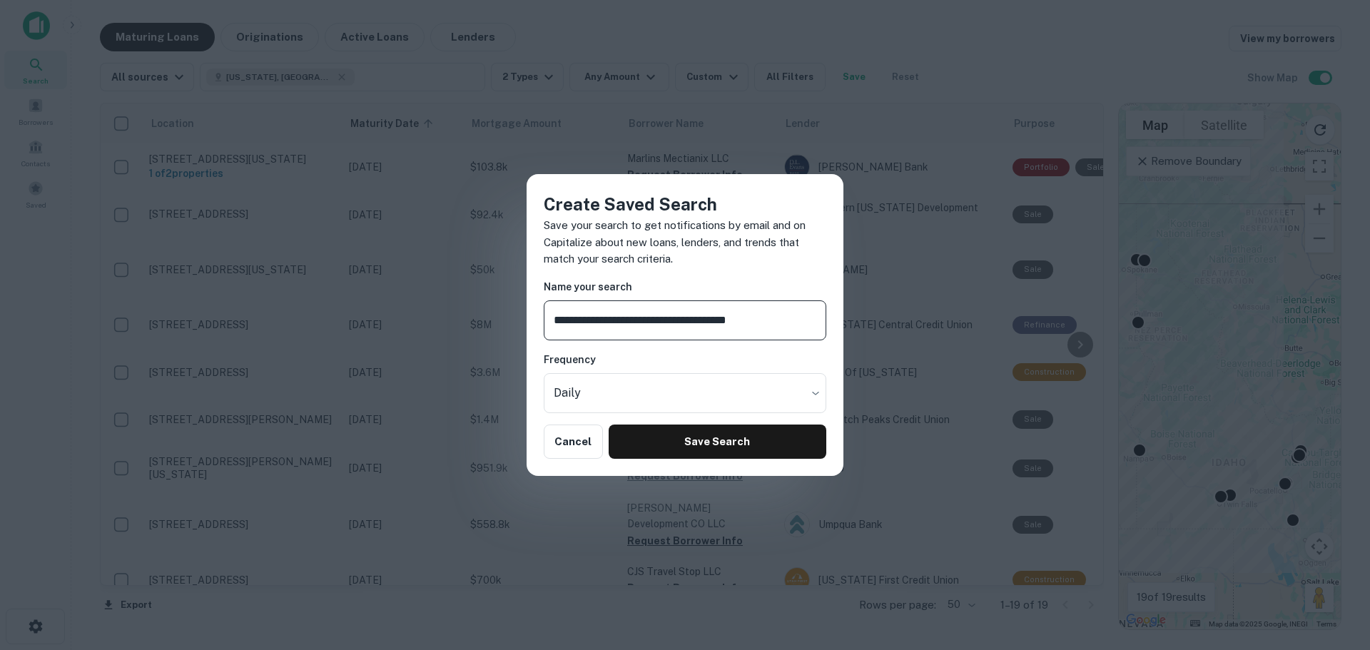
click at [685, 318] on input "**********" at bounding box center [685, 320] width 283 height 40
type input "**********"
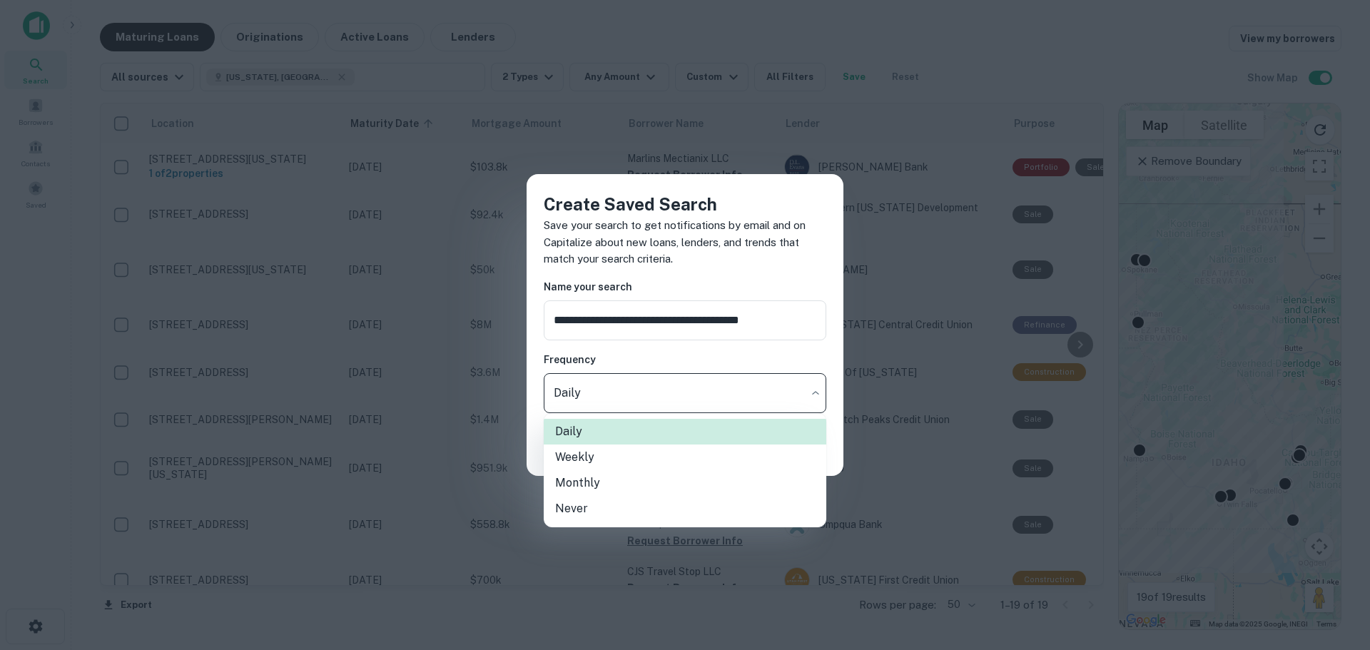
click at [766, 387] on body "Search Borrowers Contacts Saved Maturing Loans Originations Active Loans Lender…" at bounding box center [685, 325] width 1370 height 650
click at [766, 387] on div at bounding box center [685, 325] width 1370 height 650
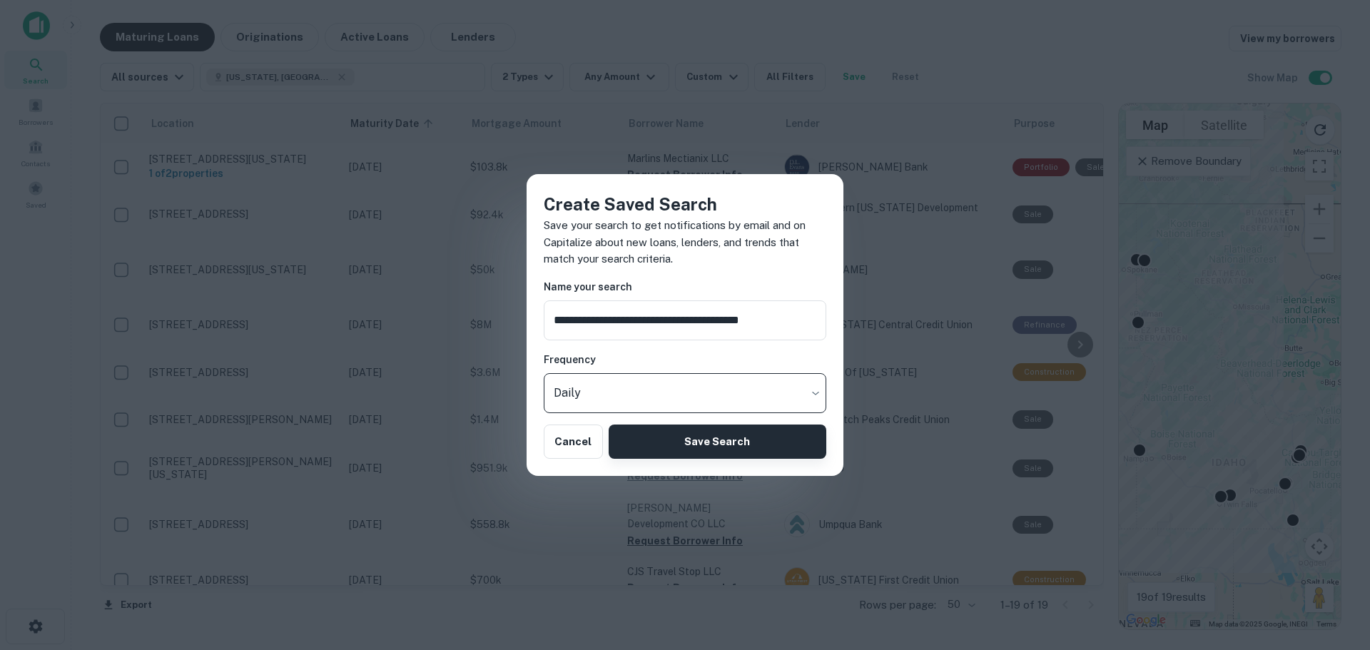
click at [697, 449] on button "Save Search" at bounding box center [718, 442] width 218 height 34
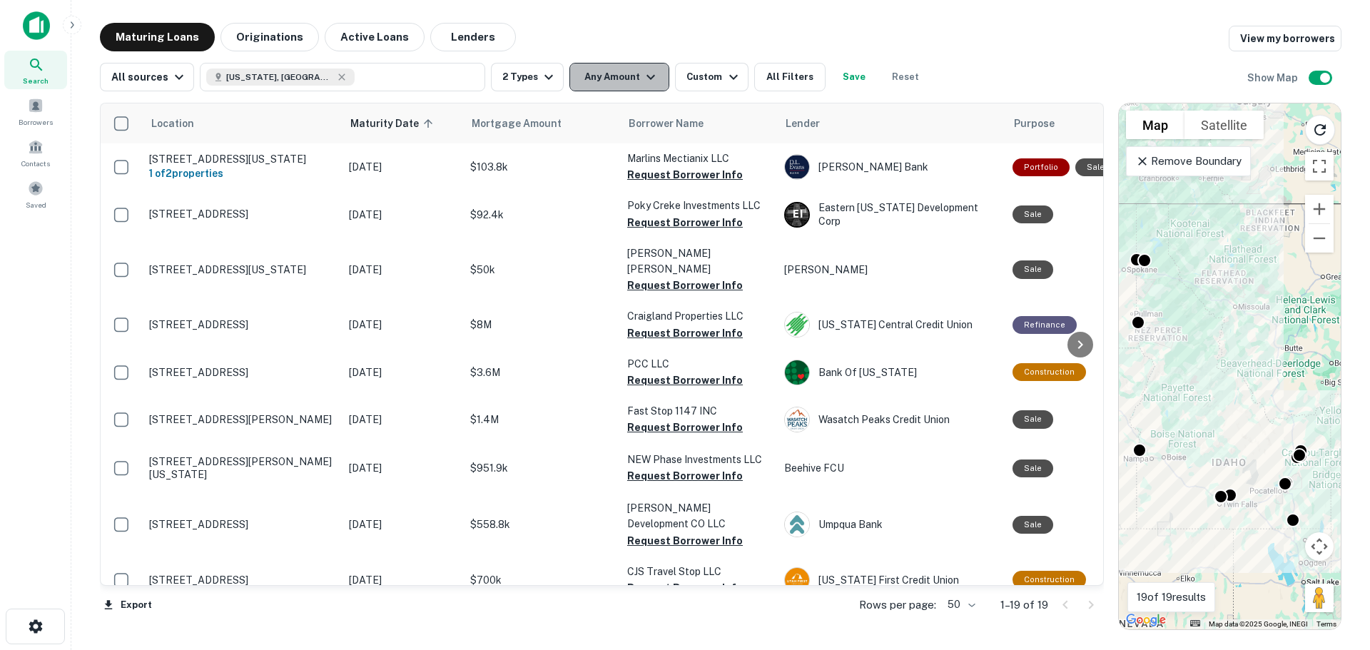
click at [648, 77] on icon "button" at bounding box center [650, 77] width 9 height 5
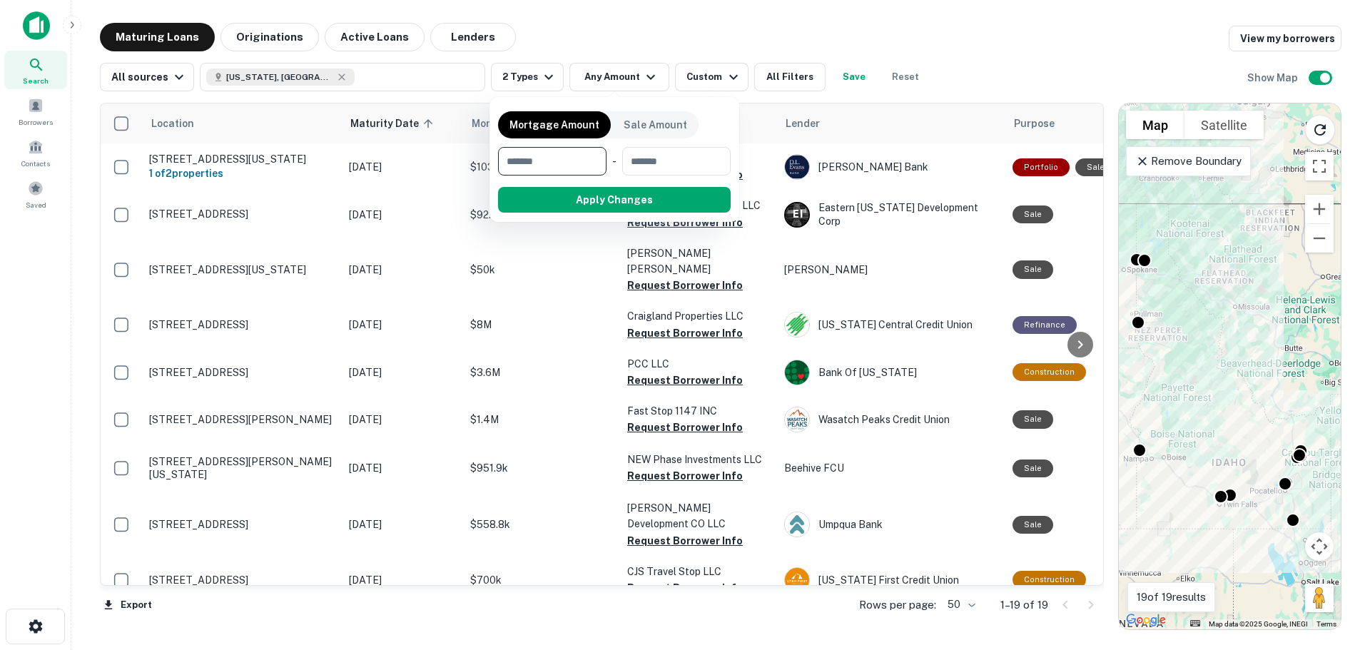
click at [570, 156] on input "number" at bounding box center [547, 161] width 98 height 29
type input "******"
click at [643, 161] on input "number" at bounding box center [677, 161] width 88 height 29
type input "*******"
click at [641, 203] on button "Apply Changes" at bounding box center [639, 200] width 181 height 26
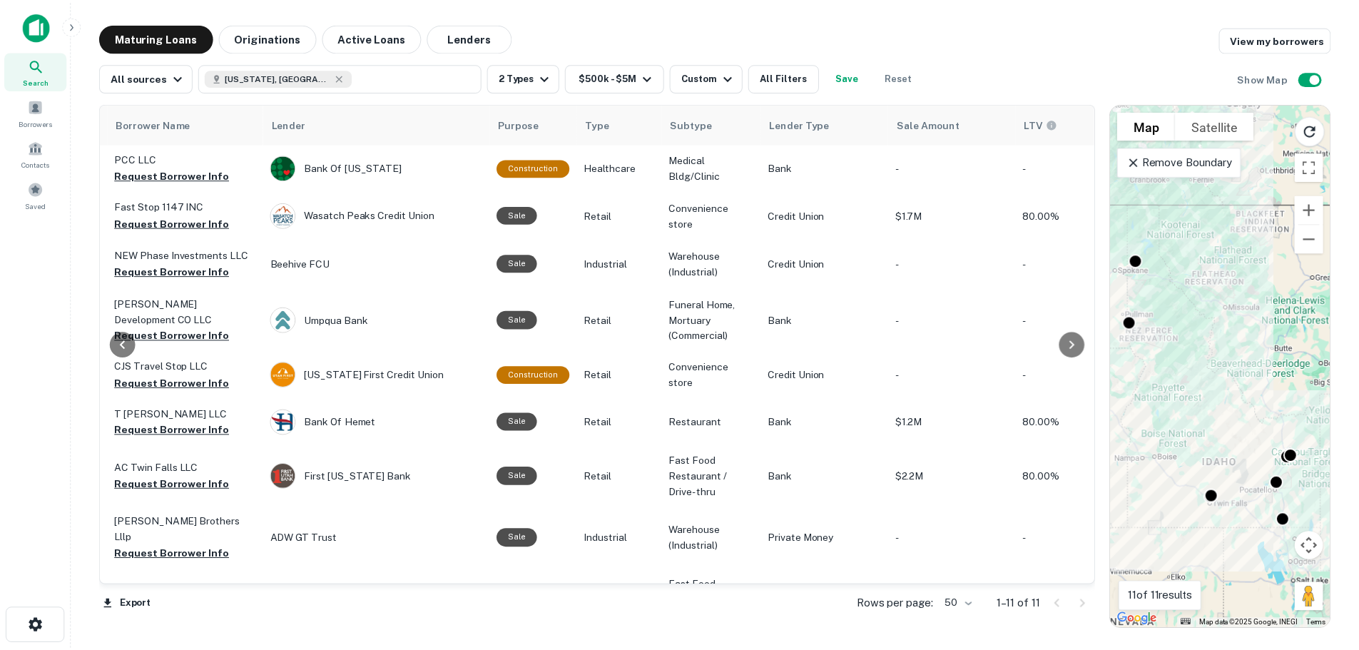
scroll to position [0, 3]
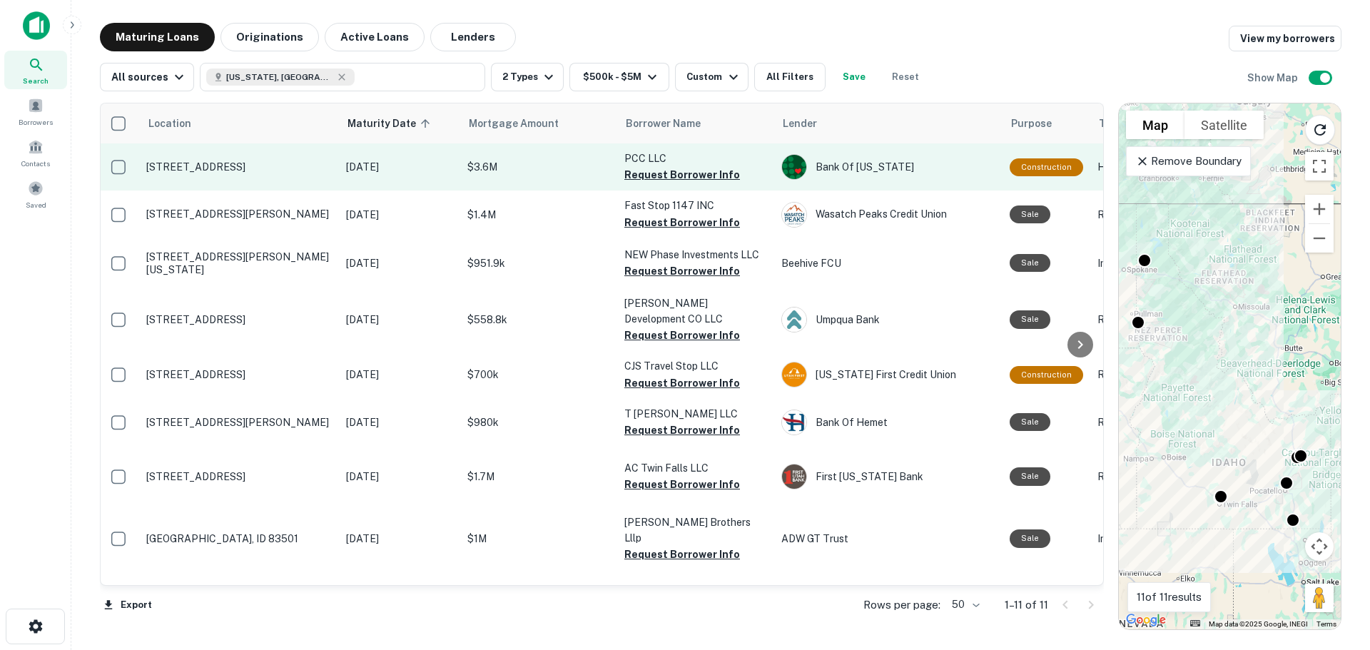
click at [244, 159] on td "1151 Hospital Way Pocatello, ID 83201" at bounding box center [239, 166] width 200 height 47
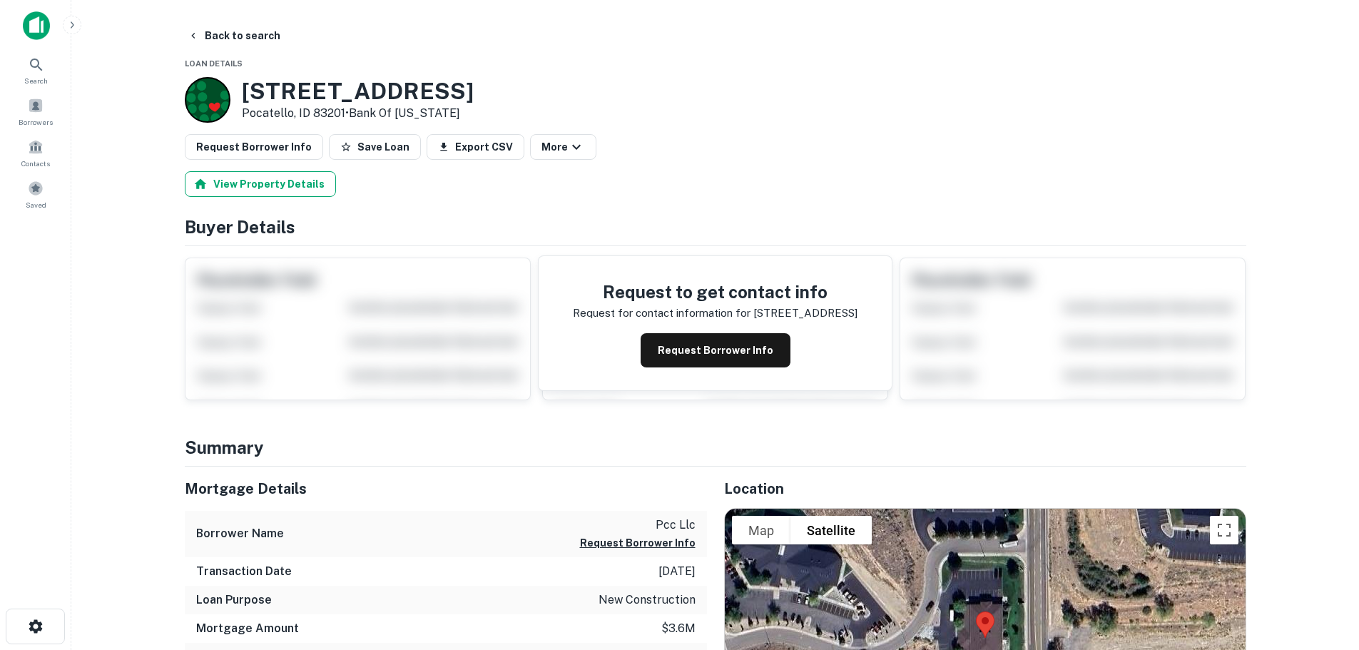
click at [242, 181] on button "View Property Details" at bounding box center [260, 184] width 151 height 26
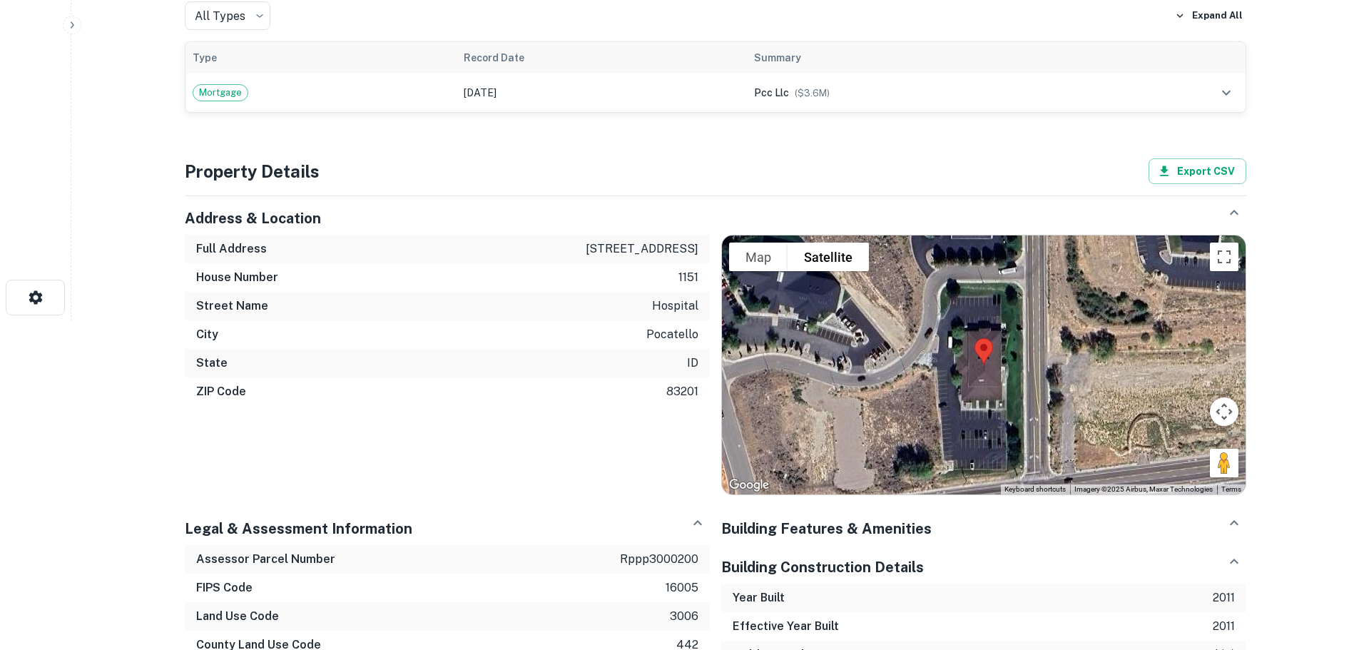
scroll to position [71, 0]
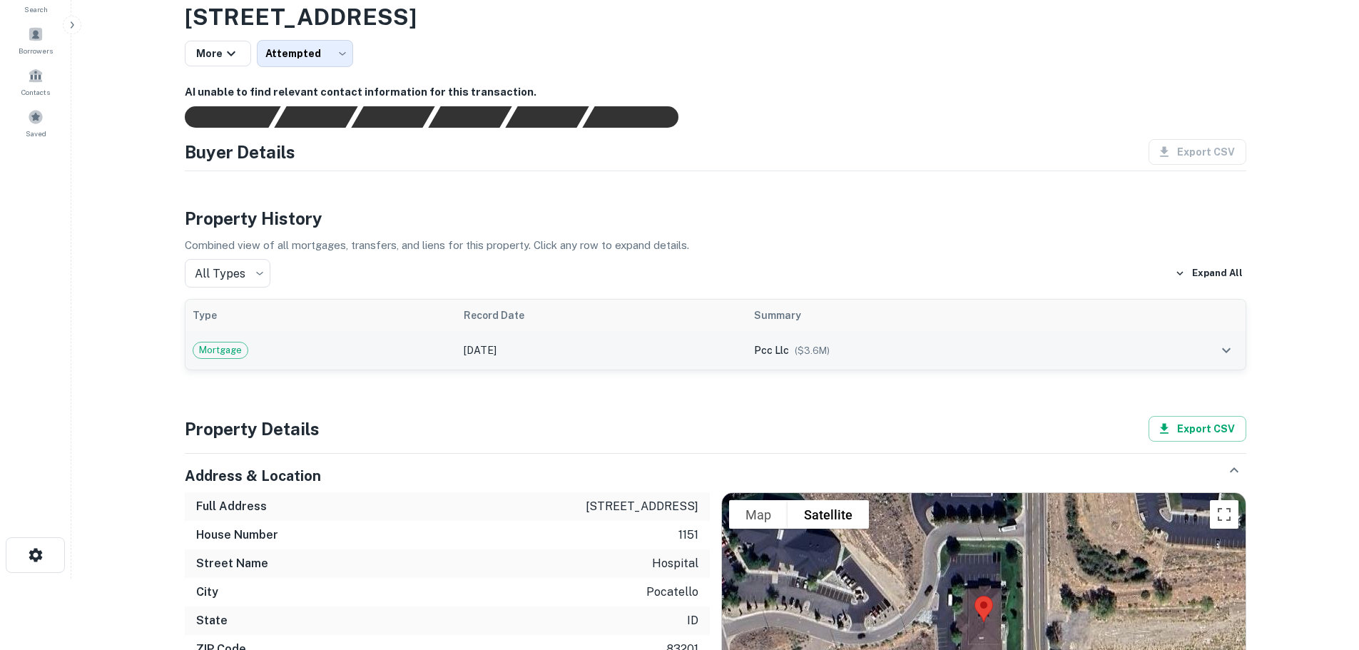
click at [1227, 350] on icon "expand row" at bounding box center [1226, 350] width 9 height 5
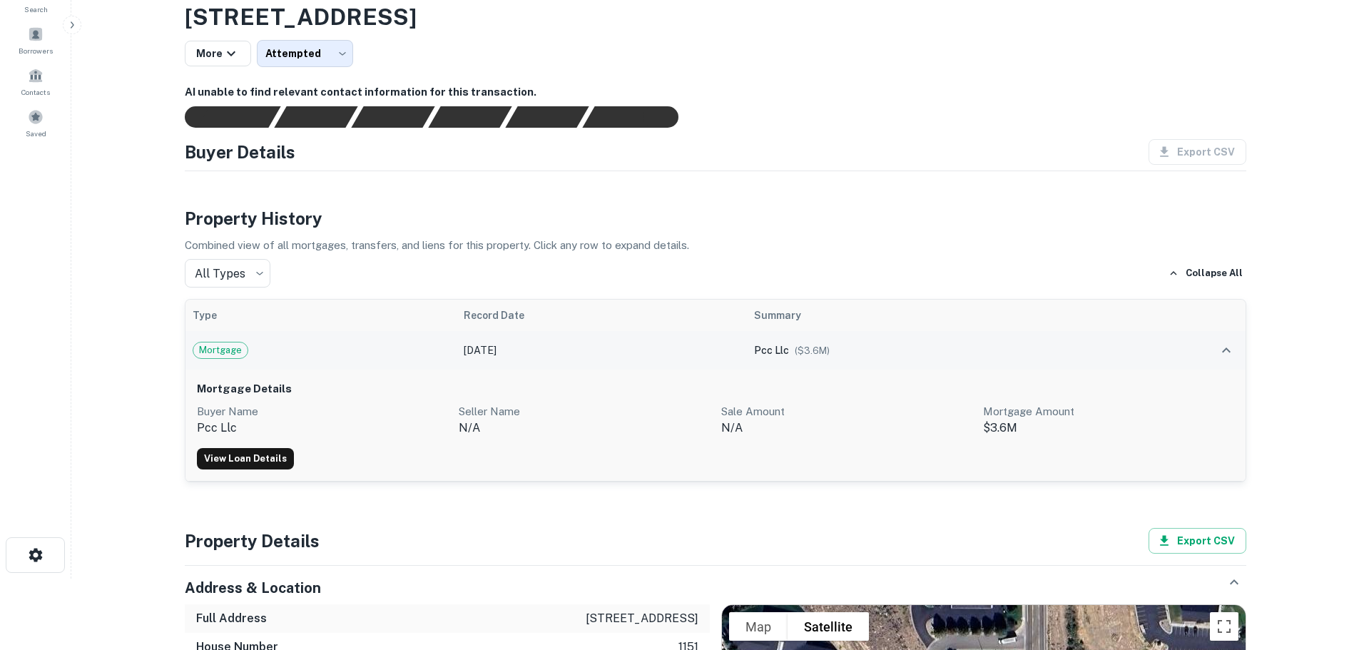
click at [1227, 351] on icon "expand row" at bounding box center [1226, 350] width 17 height 17
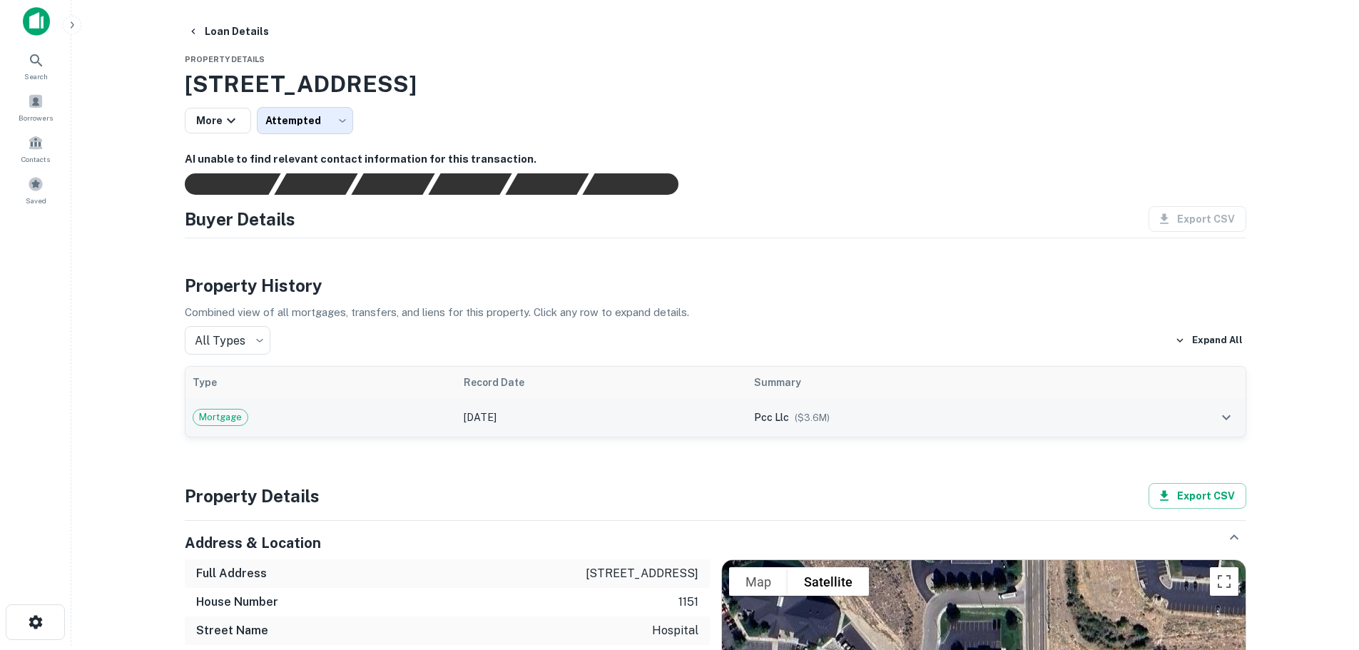
scroll to position [0, 0]
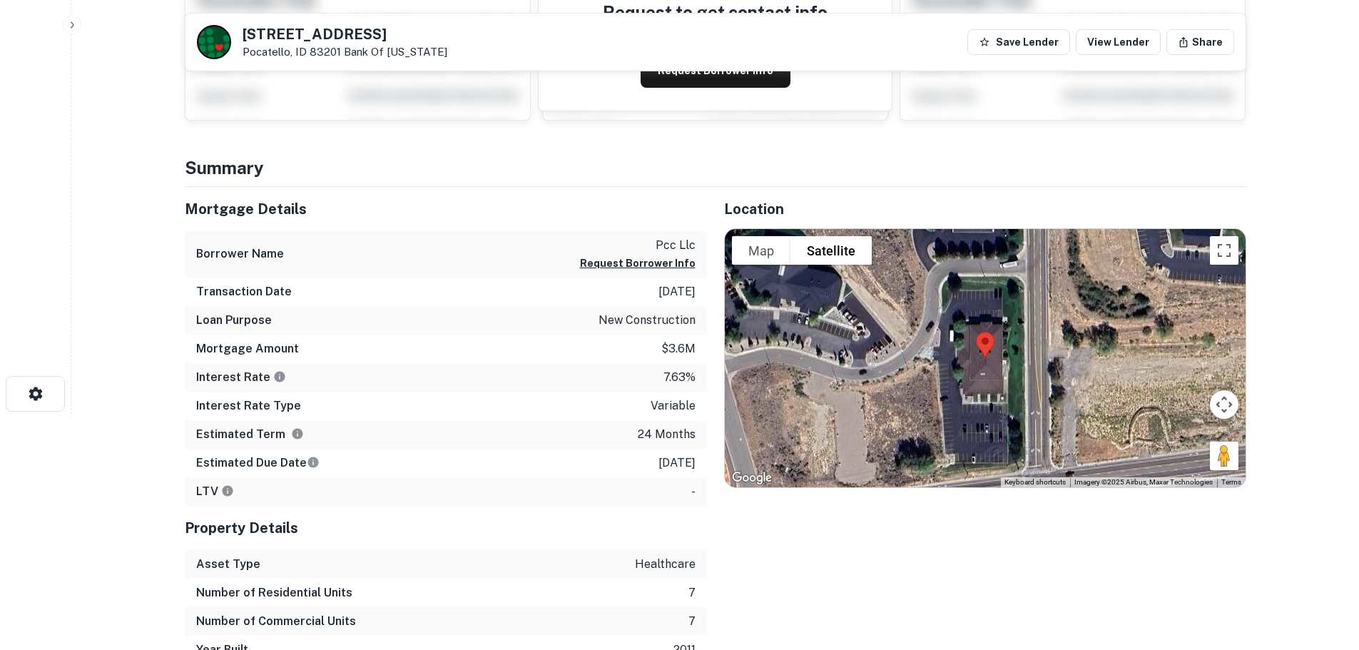
scroll to position [71, 0]
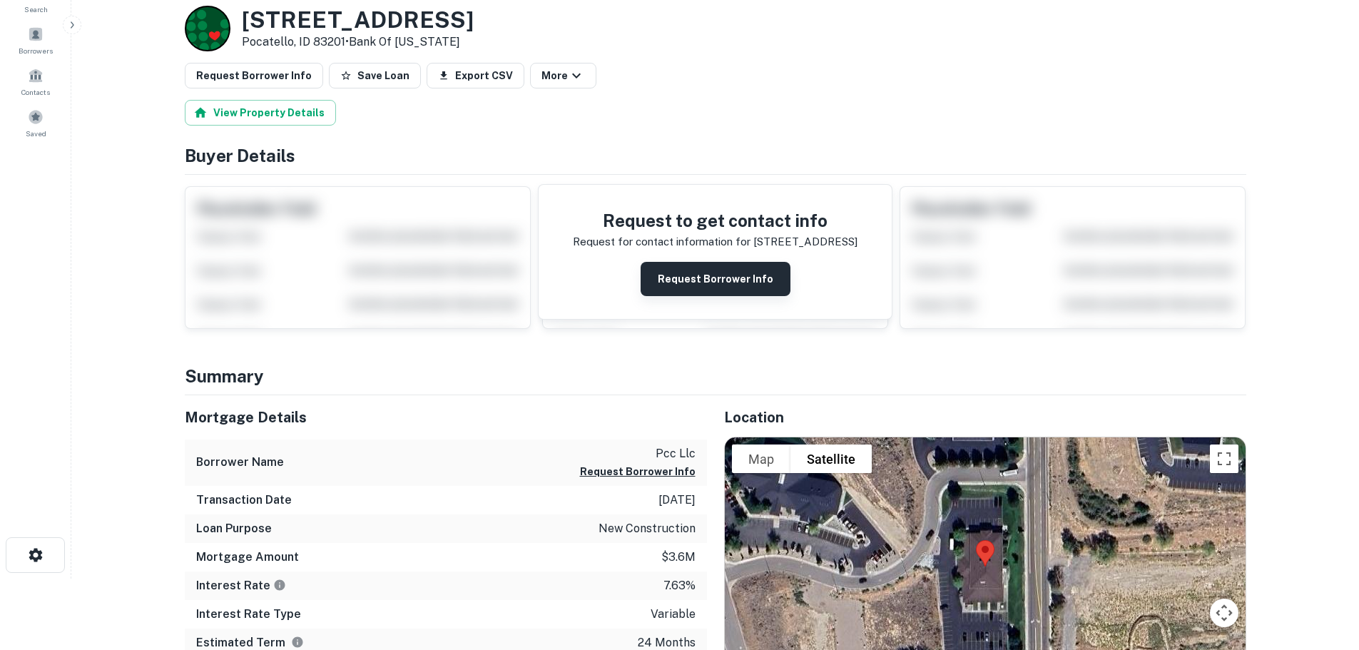
click at [721, 292] on button "Request Borrower Info" at bounding box center [716, 279] width 150 height 34
